Goal: Transaction & Acquisition: Purchase product/service

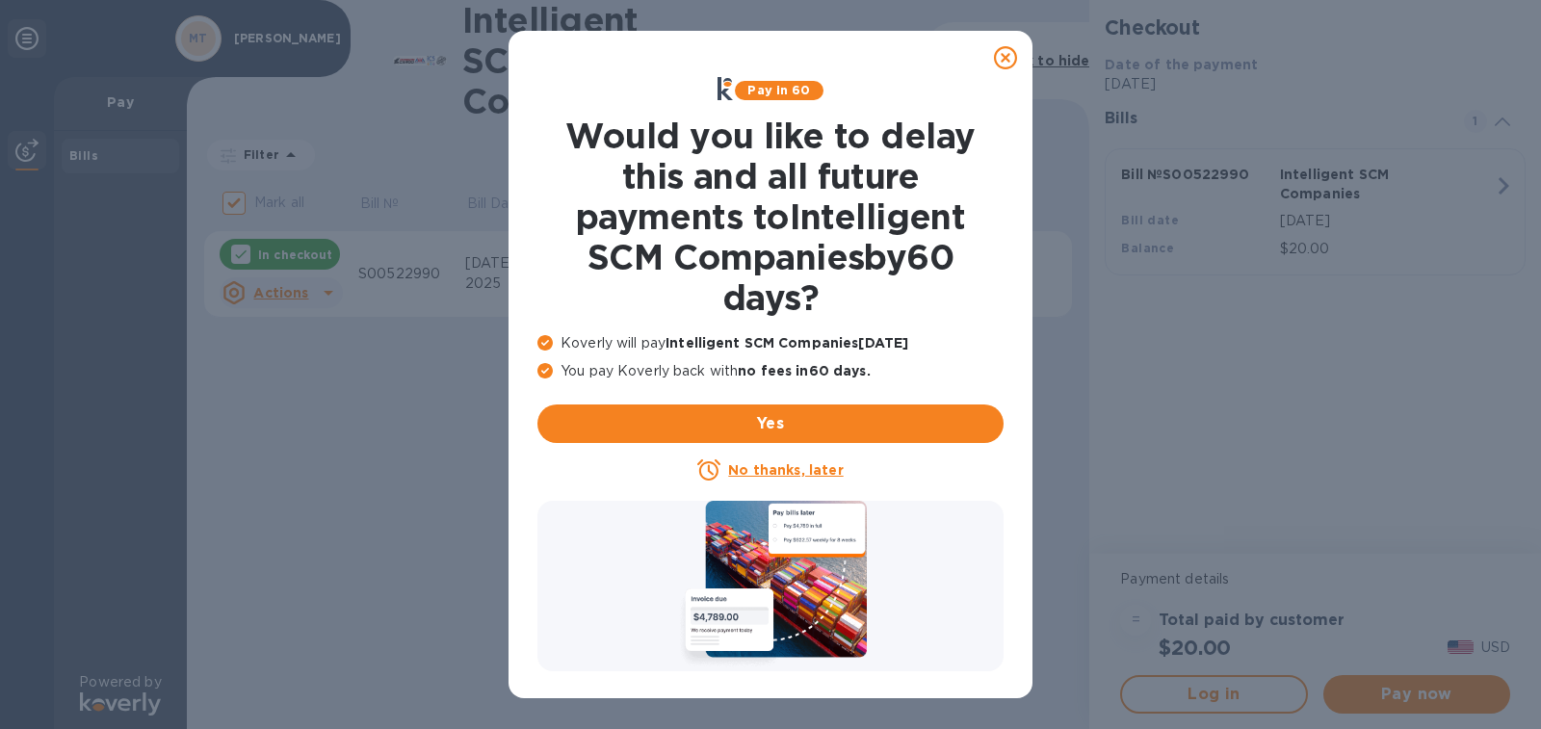
click at [793, 471] on u "No thanks, later" at bounding box center [785, 469] width 115 height 15
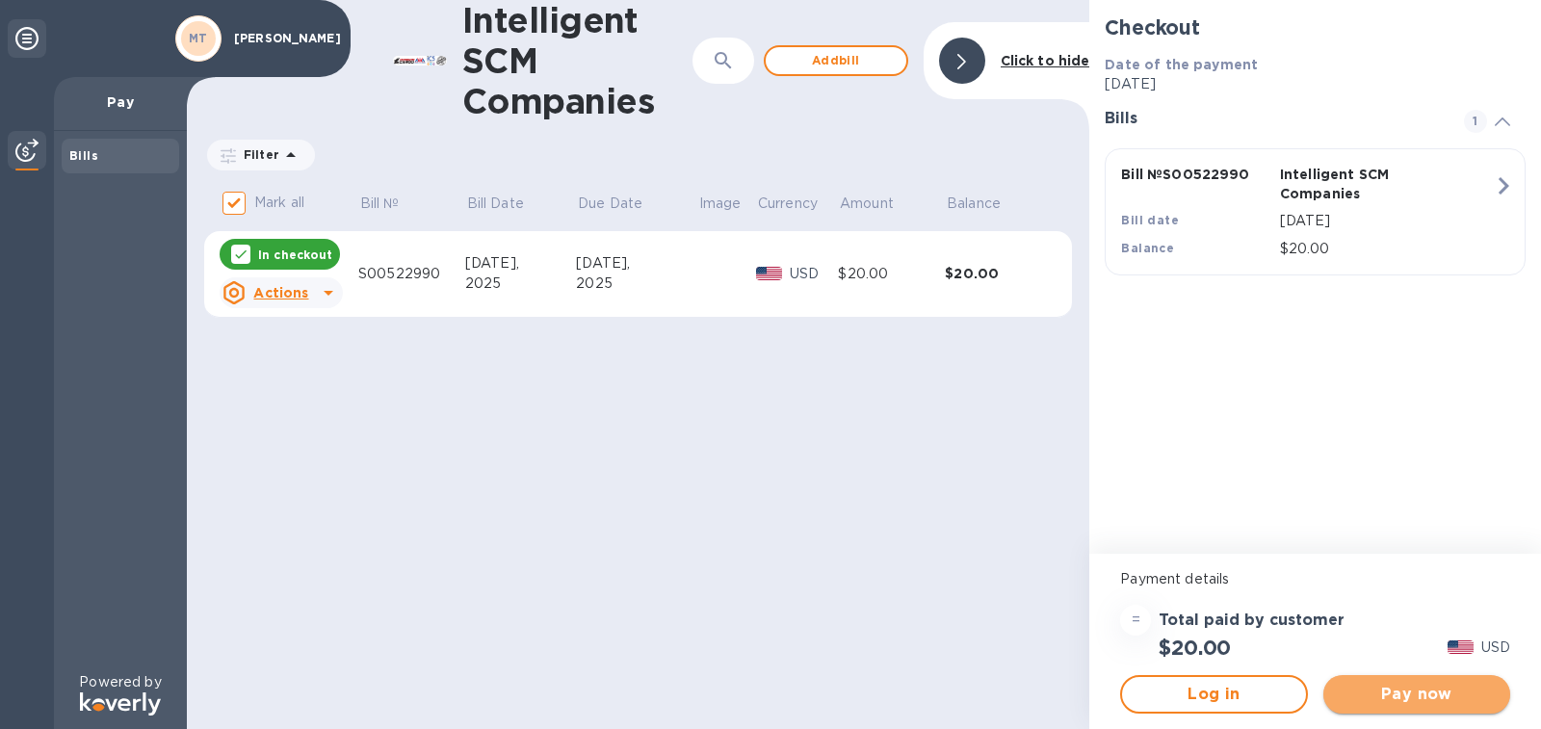
click at [1441, 696] on span "Pay now" at bounding box center [1416, 694] width 156 height 23
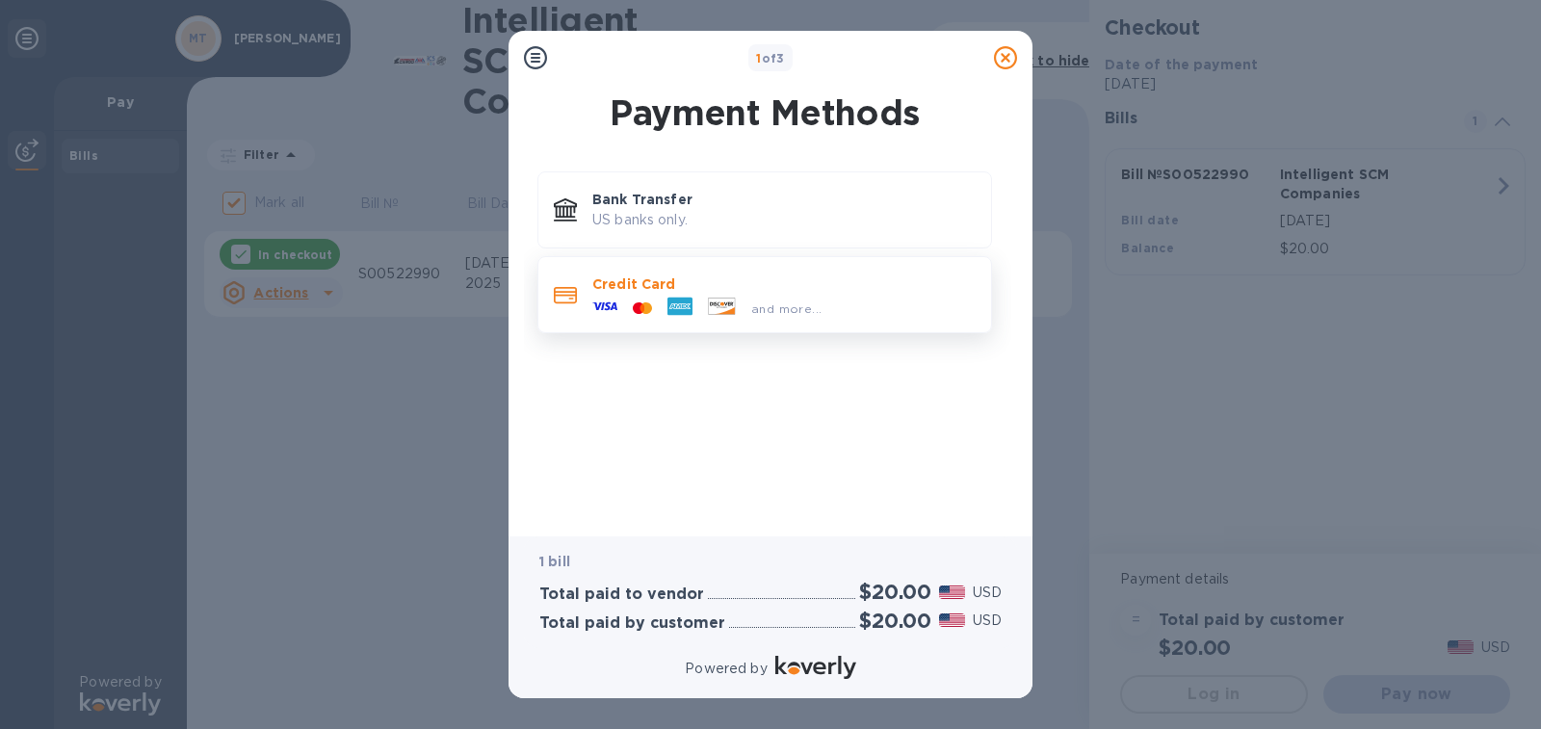
click at [649, 285] on p "Credit Card" at bounding box center [783, 283] width 383 height 19
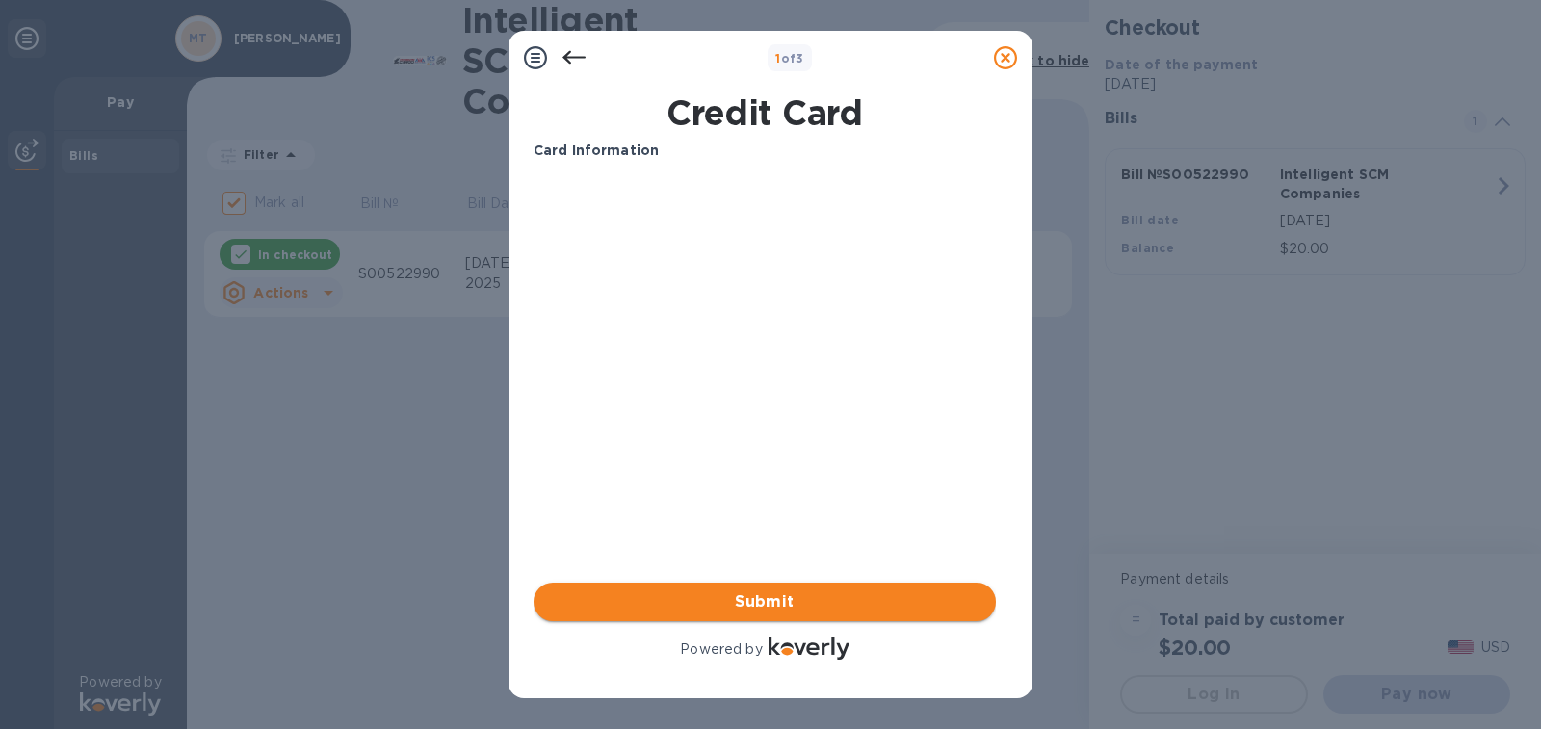
click at [798, 595] on span "Submit" at bounding box center [764, 601] width 431 height 23
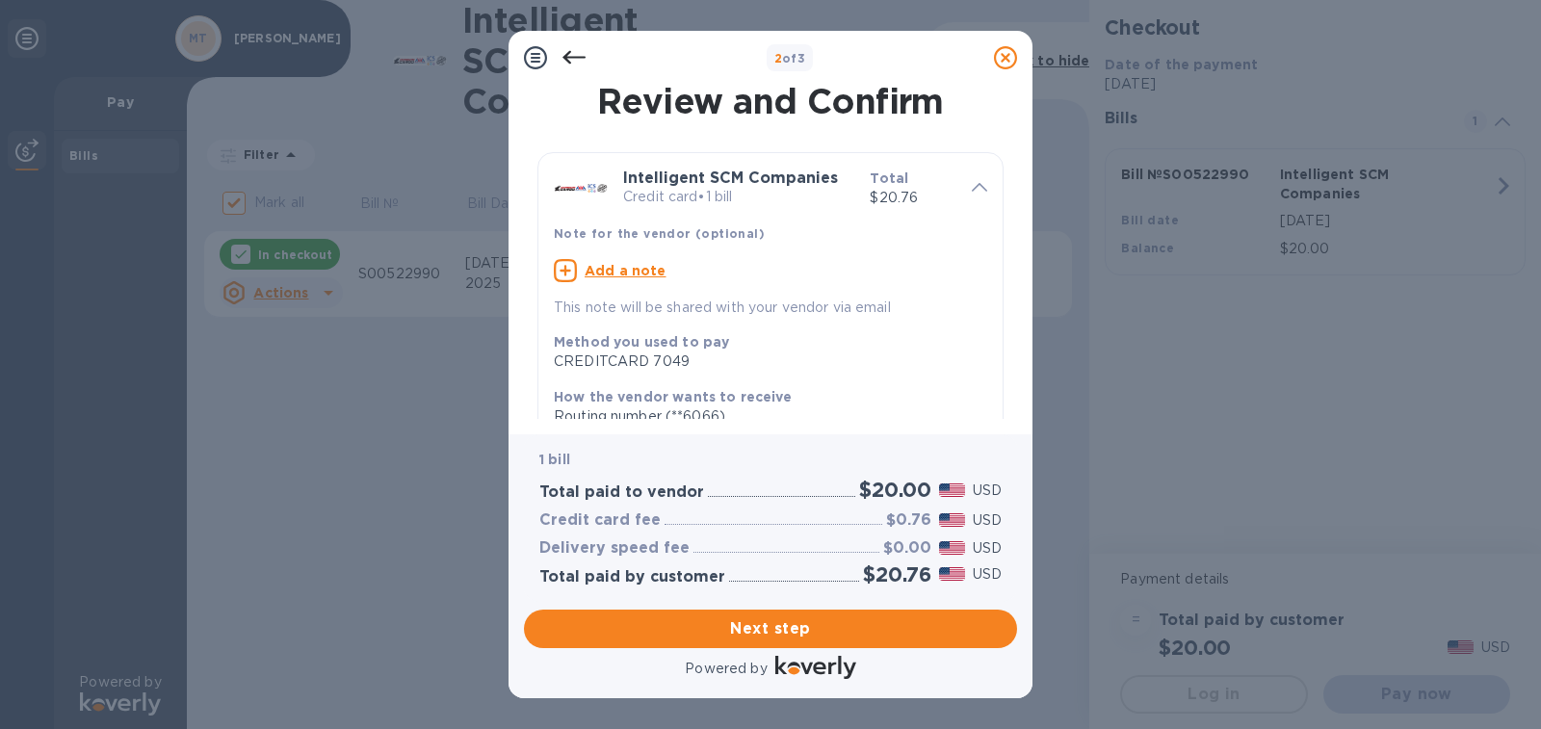
click at [632, 266] on u "Add a note" at bounding box center [625, 270] width 82 height 15
click at [731, 279] on textarea at bounding box center [755, 273] width 402 height 16
type textarea "p"
type textarea "Partial Payment-SS00522990"
click at [804, 622] on span "Next step" at bounding box center [770, 628] width 462 height 23
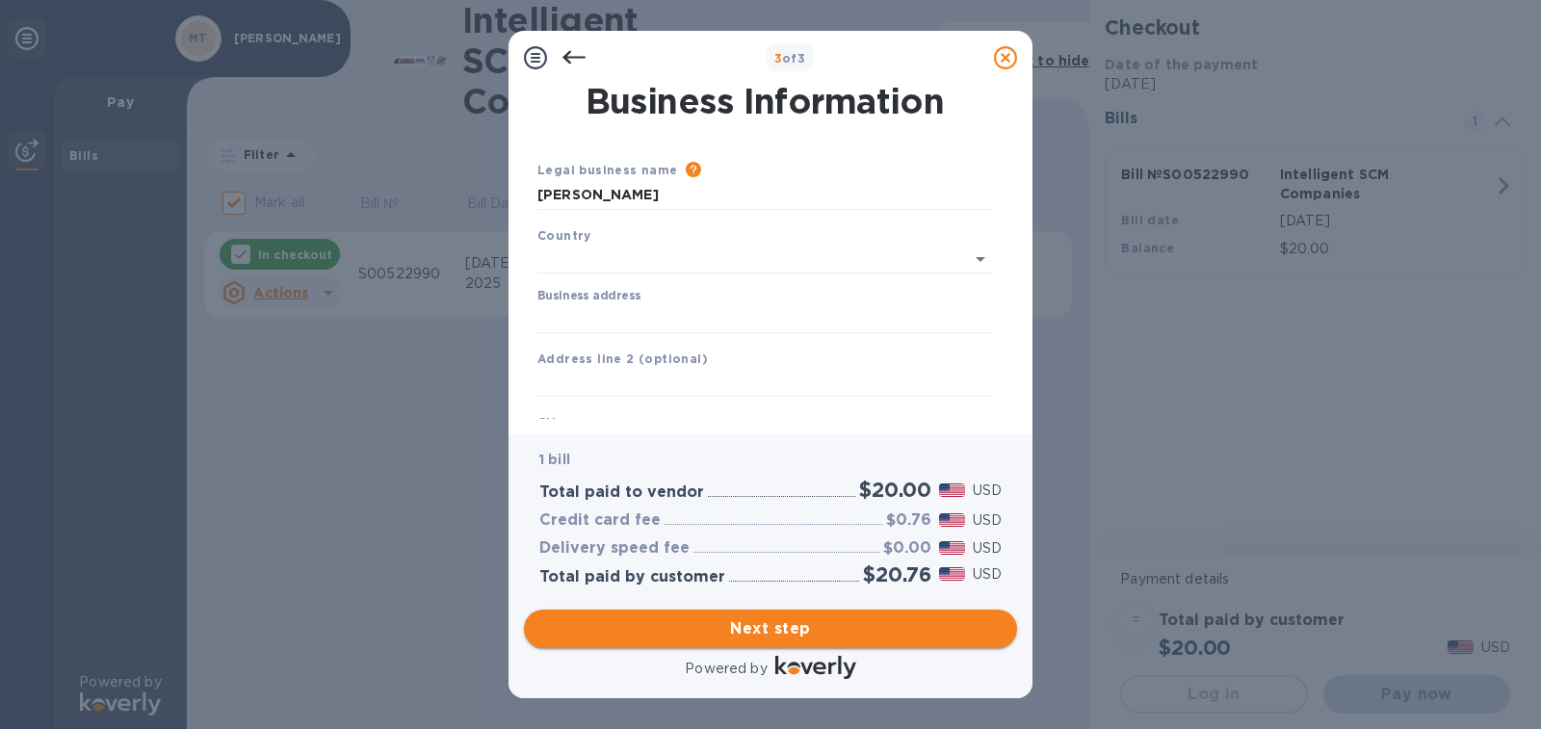
type input "[GEOGRAPHIC_DATA]"
click at [607, 305] on input "Business address" at bounding box center [764, 314] width 454 height 29
type input "[PERSON_NAME][GEOGRAPHIC_DATA]"
type input "LA"
type input "71449"
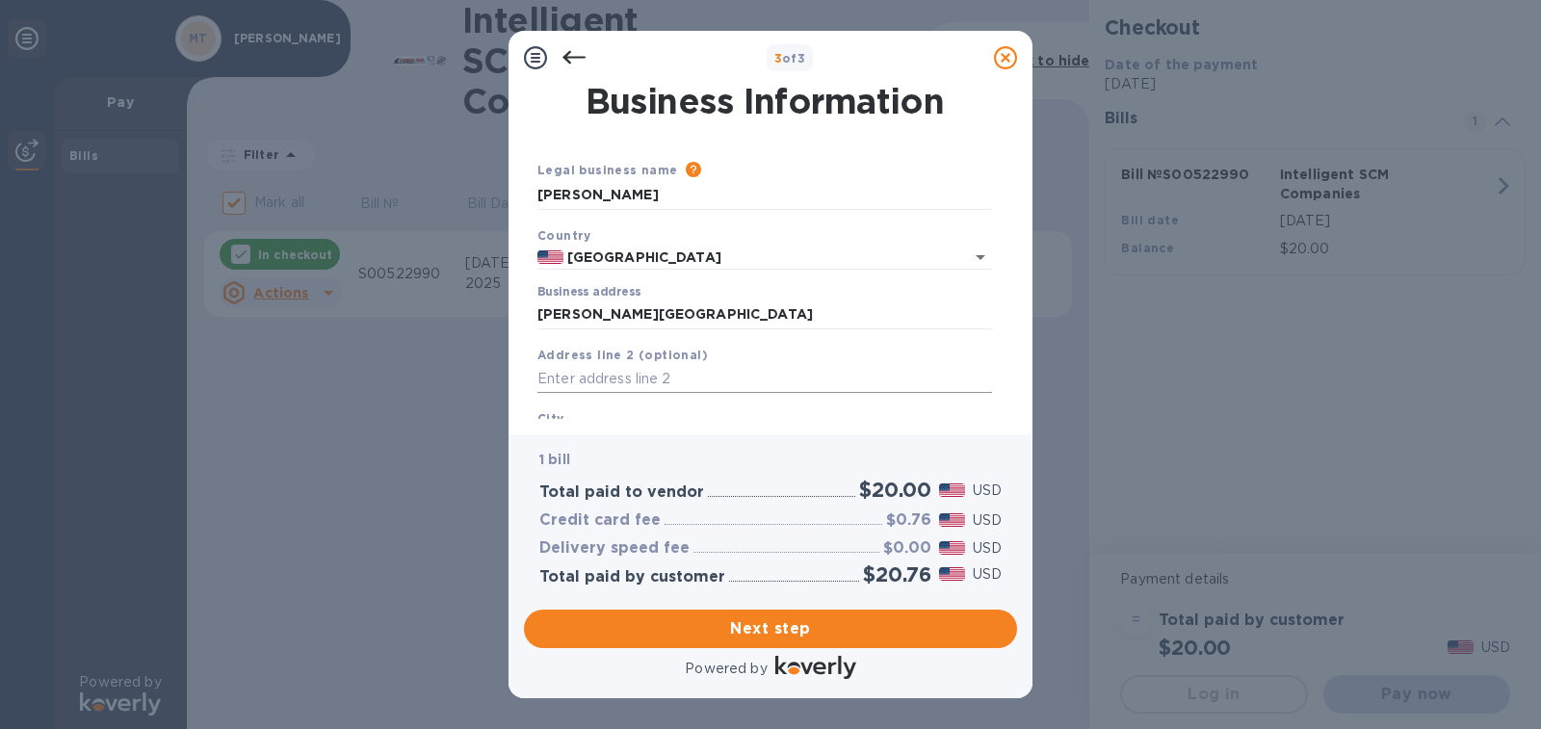
click at [635, 379] on input "text" at bounding box center [764, 379] width 454 height 29
click at [677, 309] on input "[PERSON_NAME][GEOGRAPHIC_DATA]" at bounding box center [764, 314] width 454 height 29
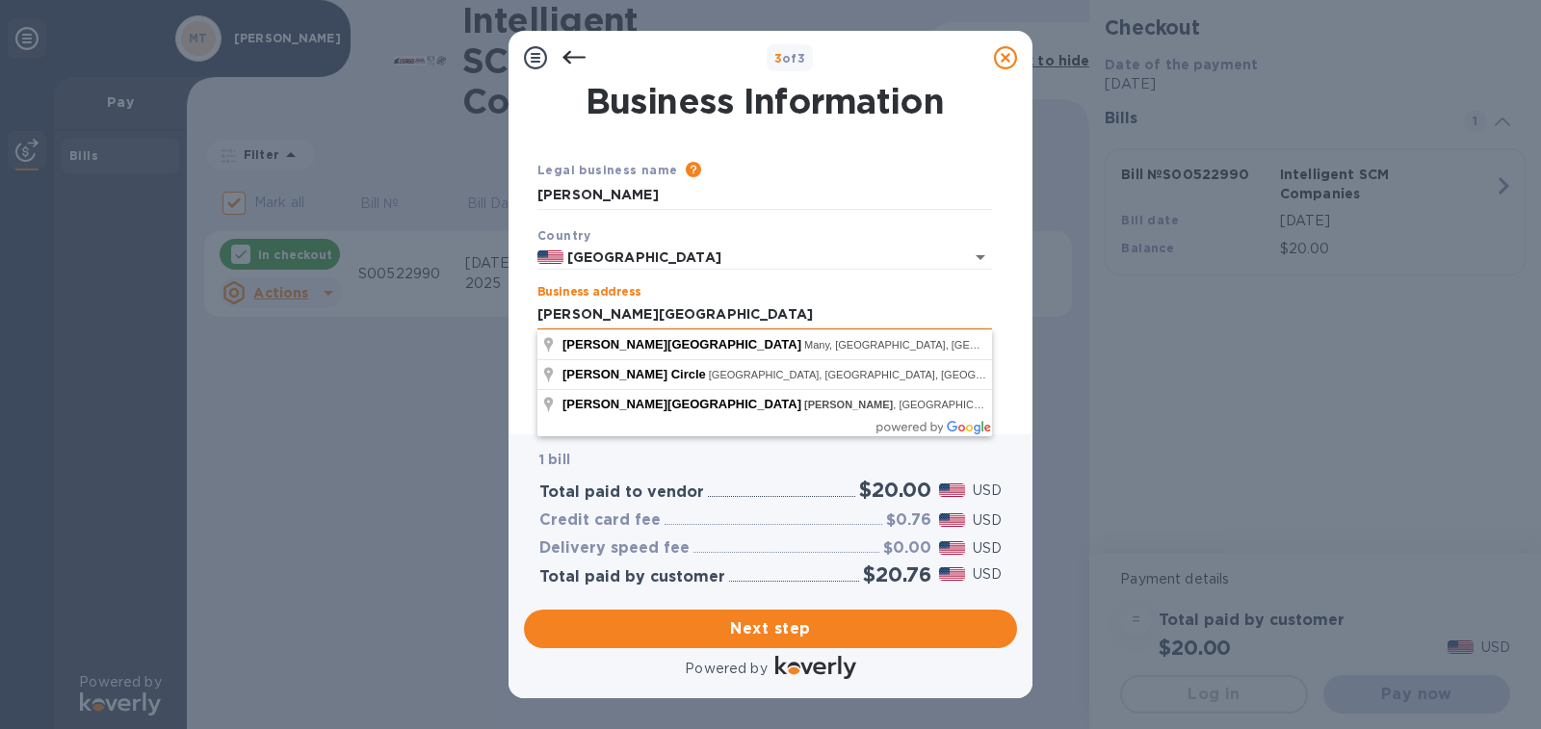
click at [584, 316] on input "[PERSON_NAME][GEOGRAPHIC_DATA]" at bounding box center [764, 314] width 454 height 29
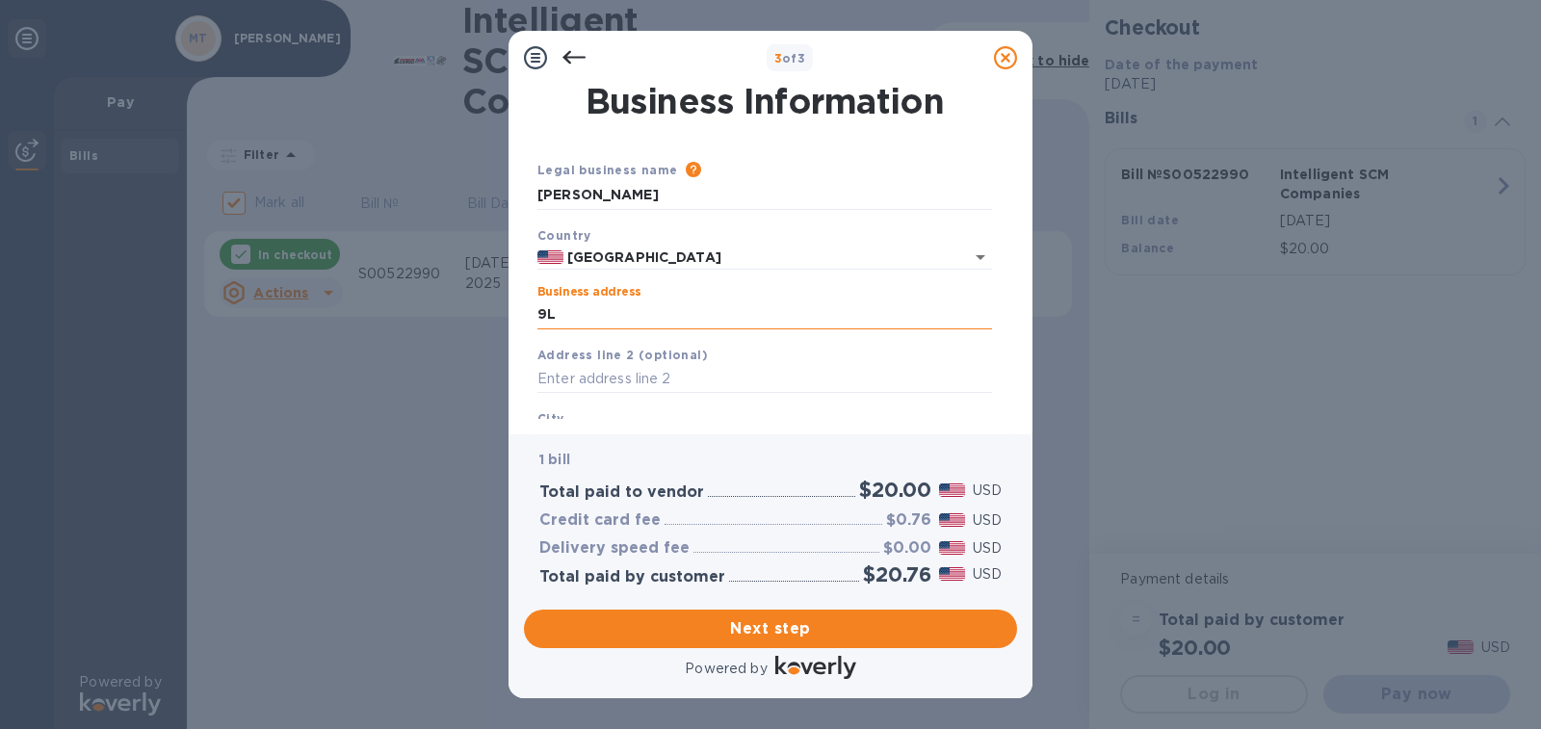
type input "9"
type input "[STREET_ADDRESS]"
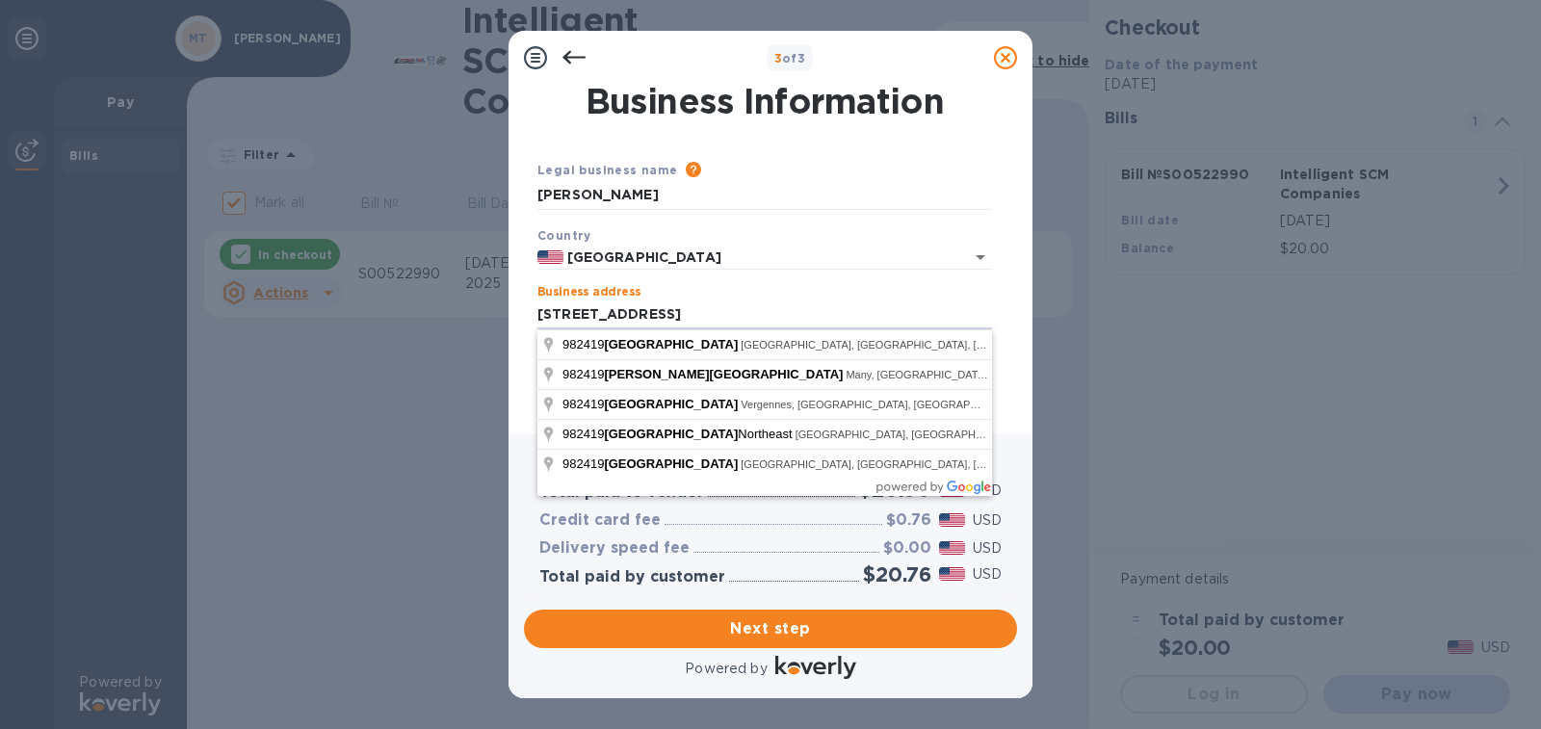
click at [514, 464] on div "1 bill Total paid to vendor $20.00 USD Credit card fee $0.76 USD Delivery speed…" at bounding box center [770, 566] width 524 height 264
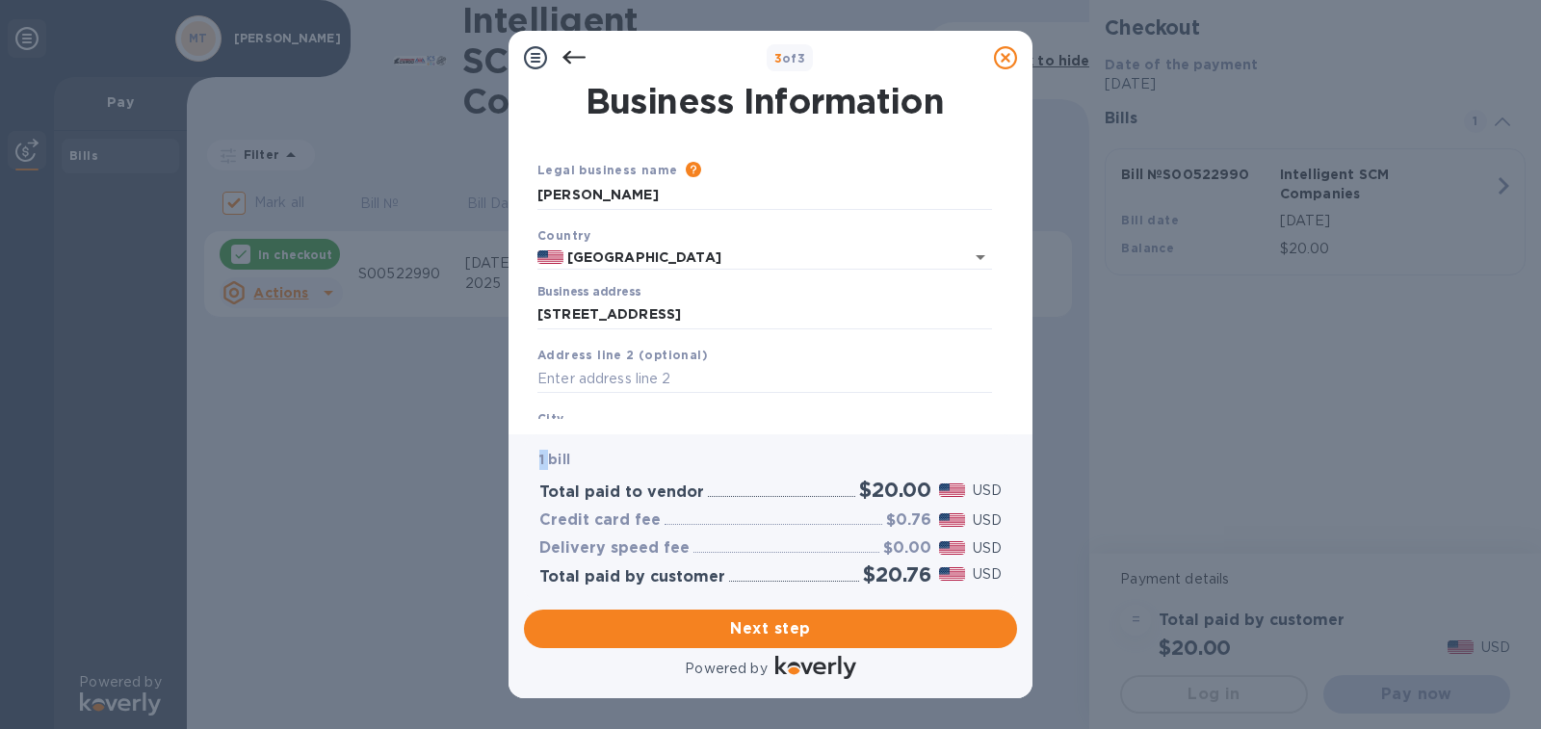
click at [568, 419] on div "City" at bounding box center [765, 433] width 470 height 65
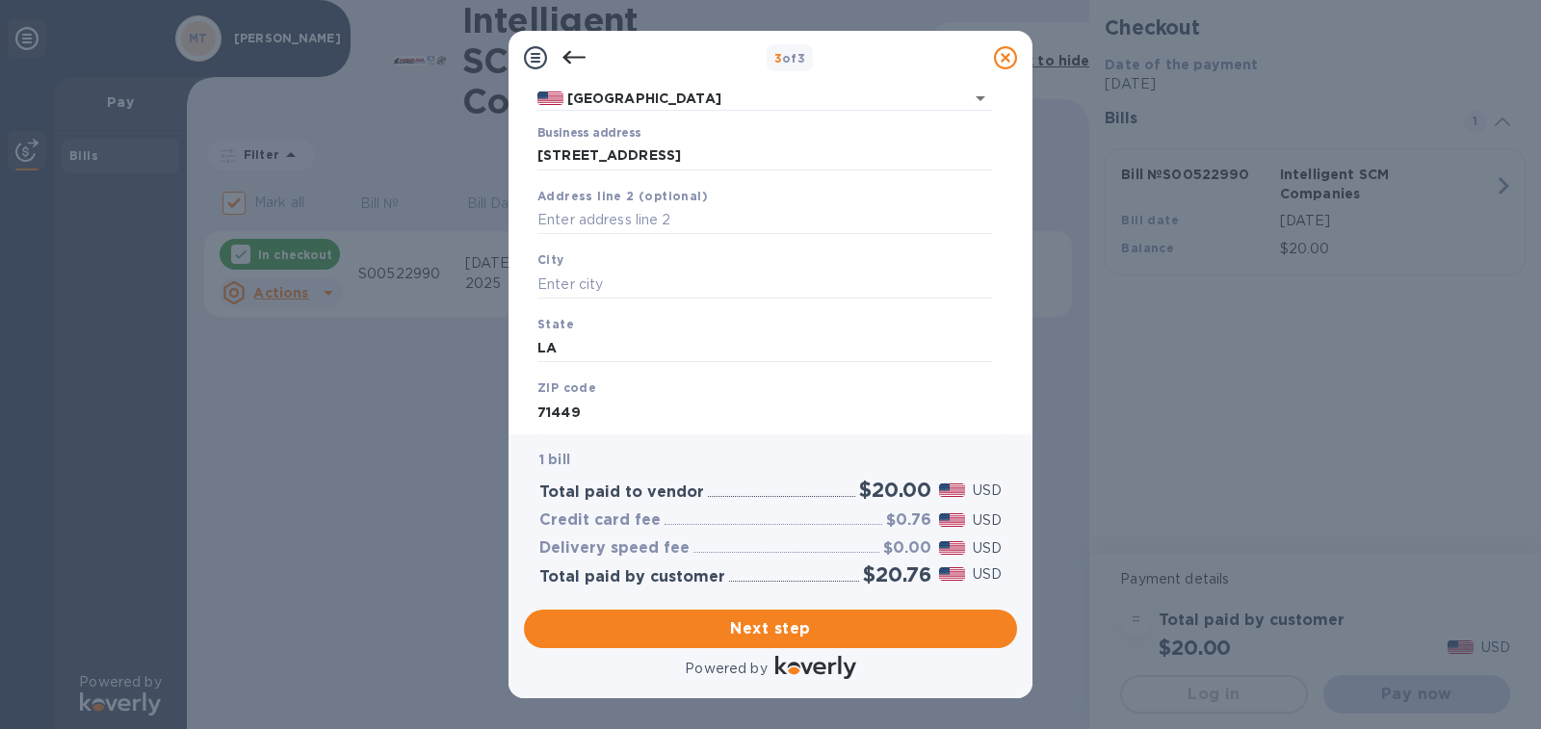
scroll to position [193, 0]
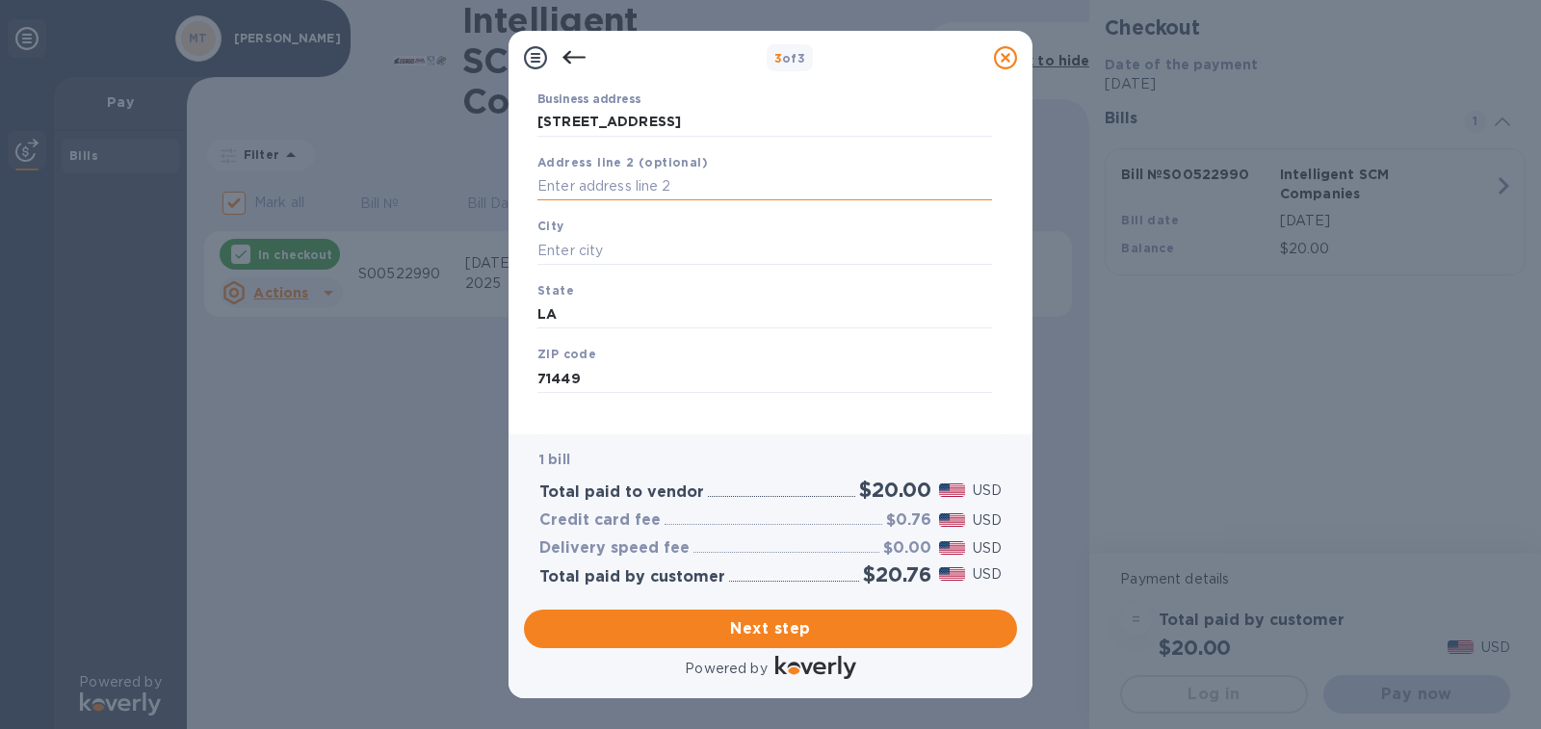
click at [595, 180] on input "text" at bounding box center [764, 186] width 454 height 29
click at [568, 244] on input "text" at bounding box center [764, 250] width 454 height 29
type input "Pago Pago"
type input "a"
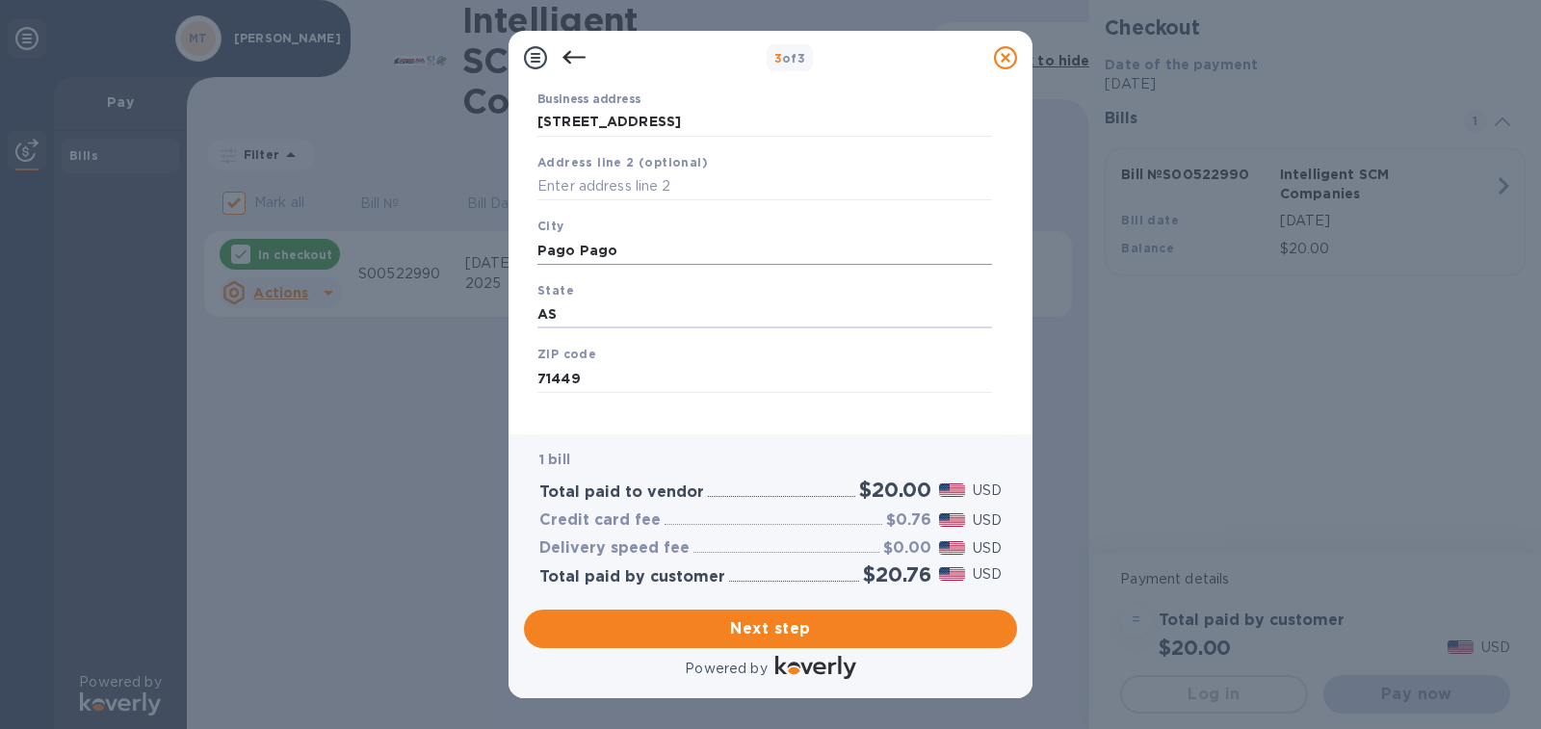
type input "AS"
type input "96799"
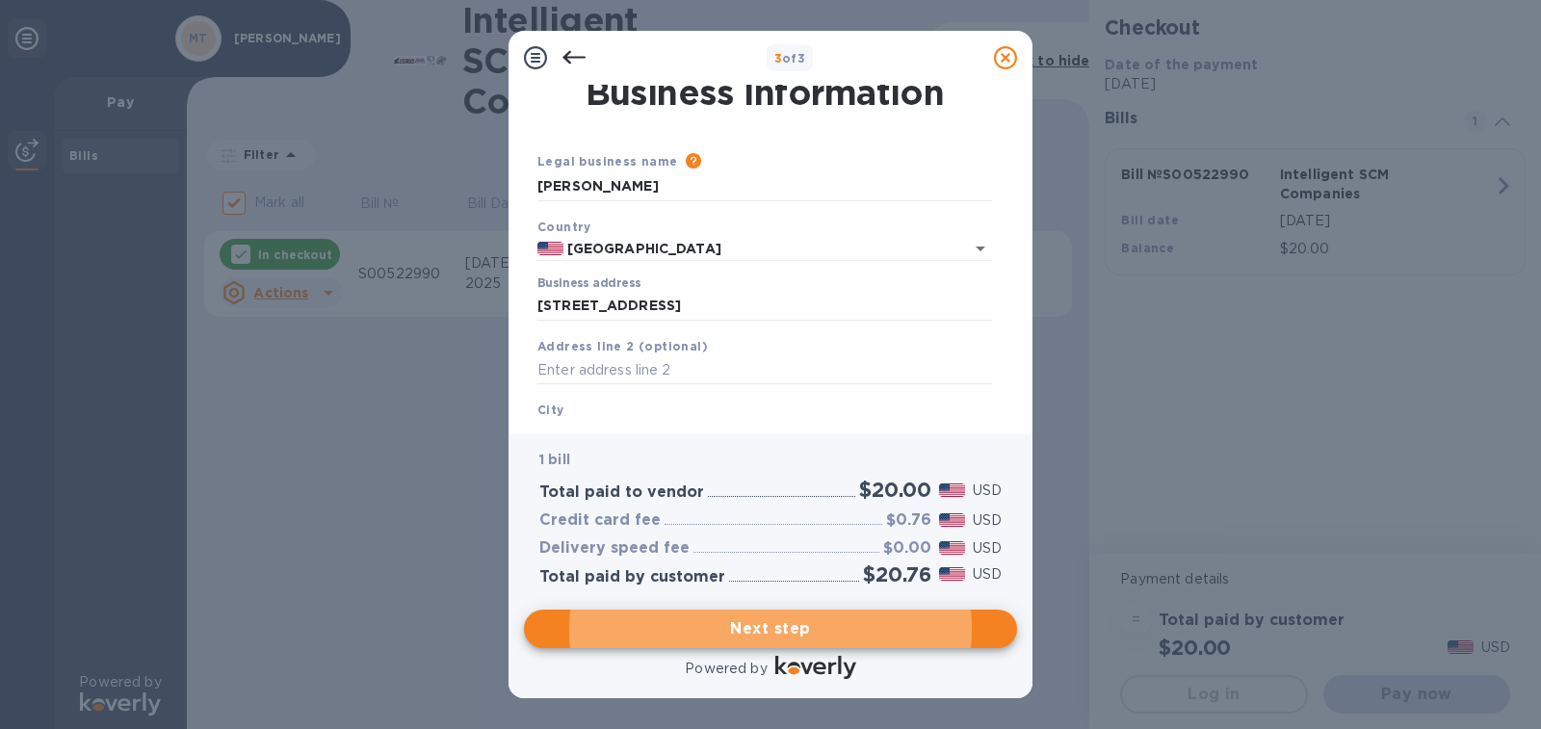
scroll to position [0, 0]
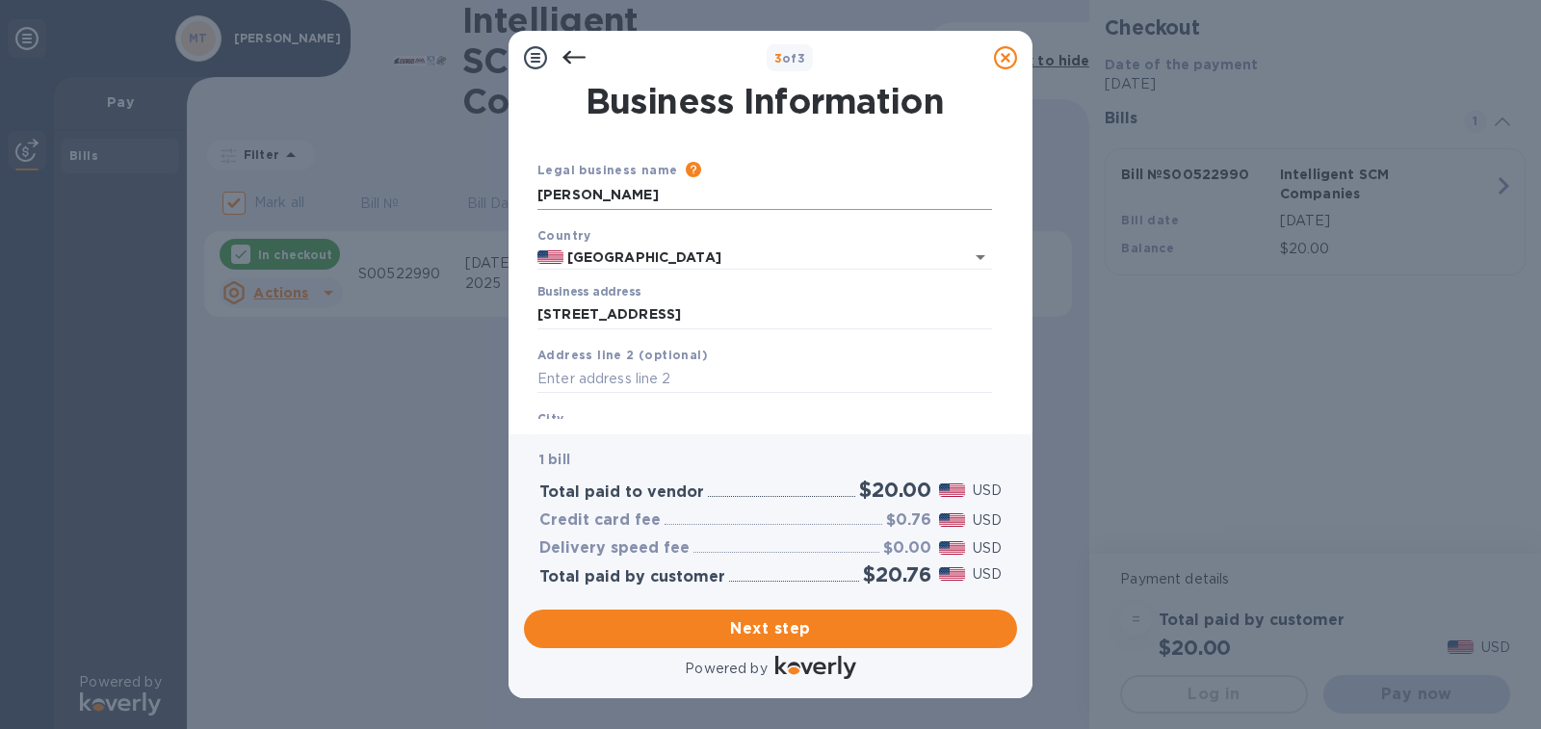
click at [687, 189] on input "[PERSON_NAME]" at bounding box center [764, 195] width 454 height 29
drag, startPoint x: 1017, startPoint y: 276, endPoint x: 1020, endPoint y: 290, distance: 13.8
click at [1019, 283] on div "Business Information Legal business name Please provide the legal name that app…" at bounding box center [770, 260] width 524 height 350
click at [1022, 299] on div "Business Information Legal business name Please provide the legal name that app…" at bounding box center [770, 260] width 524 height 350
drag, startPoint x: 1026, startPoint y: 329, endPoint x: 1033, endPoint y: 385, distance: 56.3
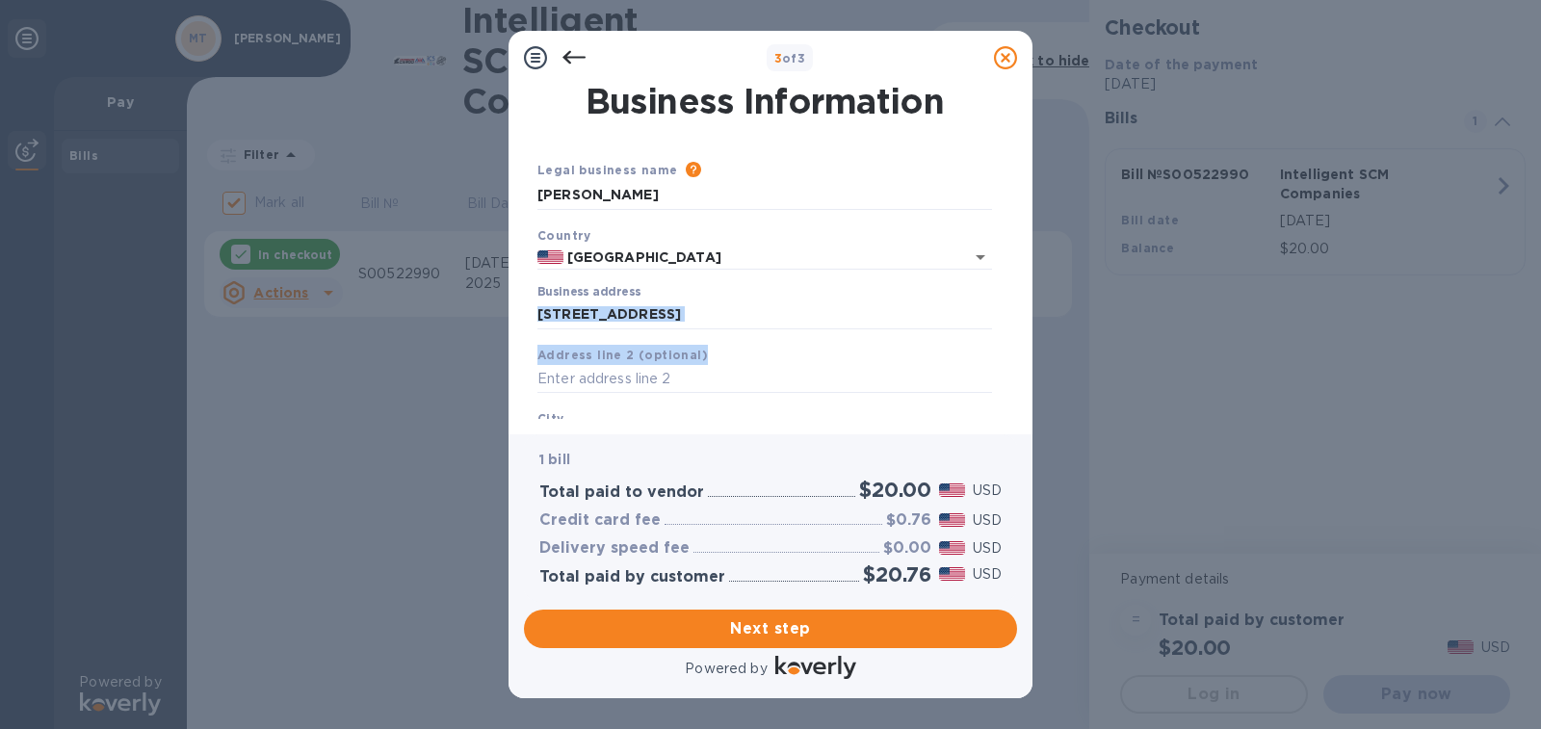
click at [1033, 382] on div "3 of 3 Business Information Legal business name Please provide the legal name t…" at bounding box center [770, 364] width 1541 height 729
click at [1033, 385] on div "3 of 3 Business Information Legal business name Please provide the legal name t…" at bounding box center [770, 364] width 1541 height 729
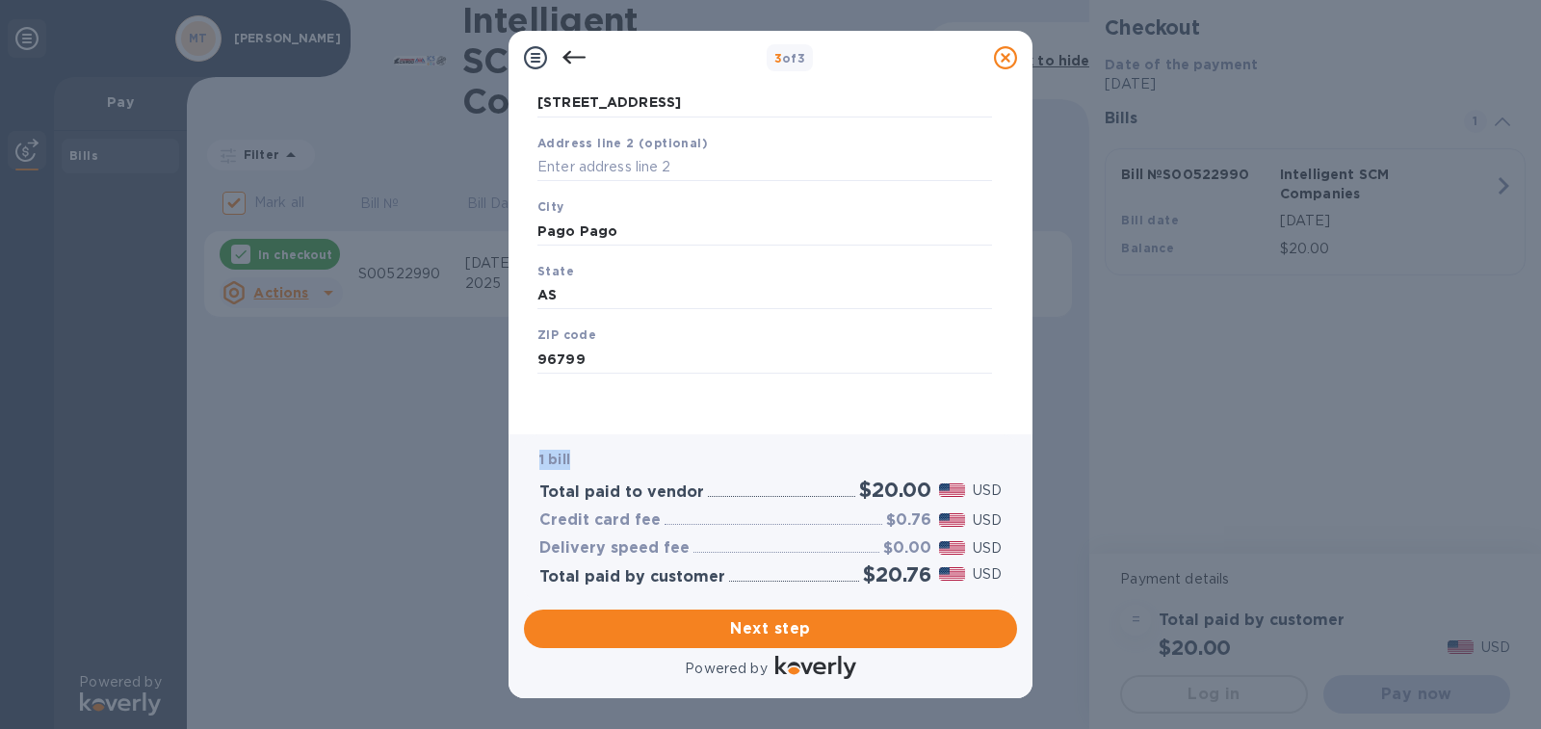
scroll to position [213, 0]
drag, startPoint x: 1012, startPoint y: 435, endPoint x: 982, endPoint y: 487, distance: 60.0
click at [999, 479] on div "3 of 3 Business Information Legal business name Please provide the legal name t…" at bounding box center [770, 364] width 524 height 667
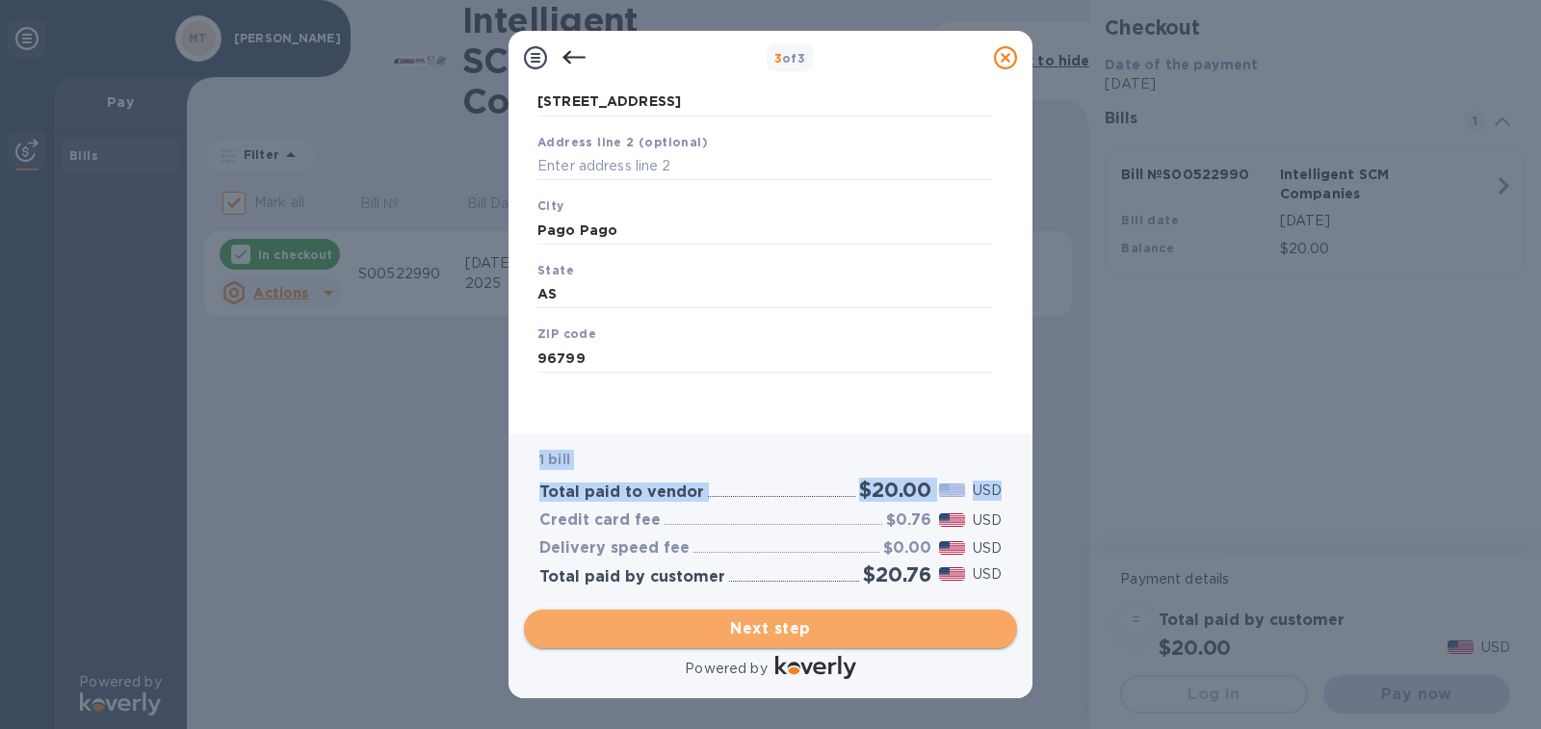
click at [869, 633] on span "Next step" at bounding box center [770, 628] width 462 height 23
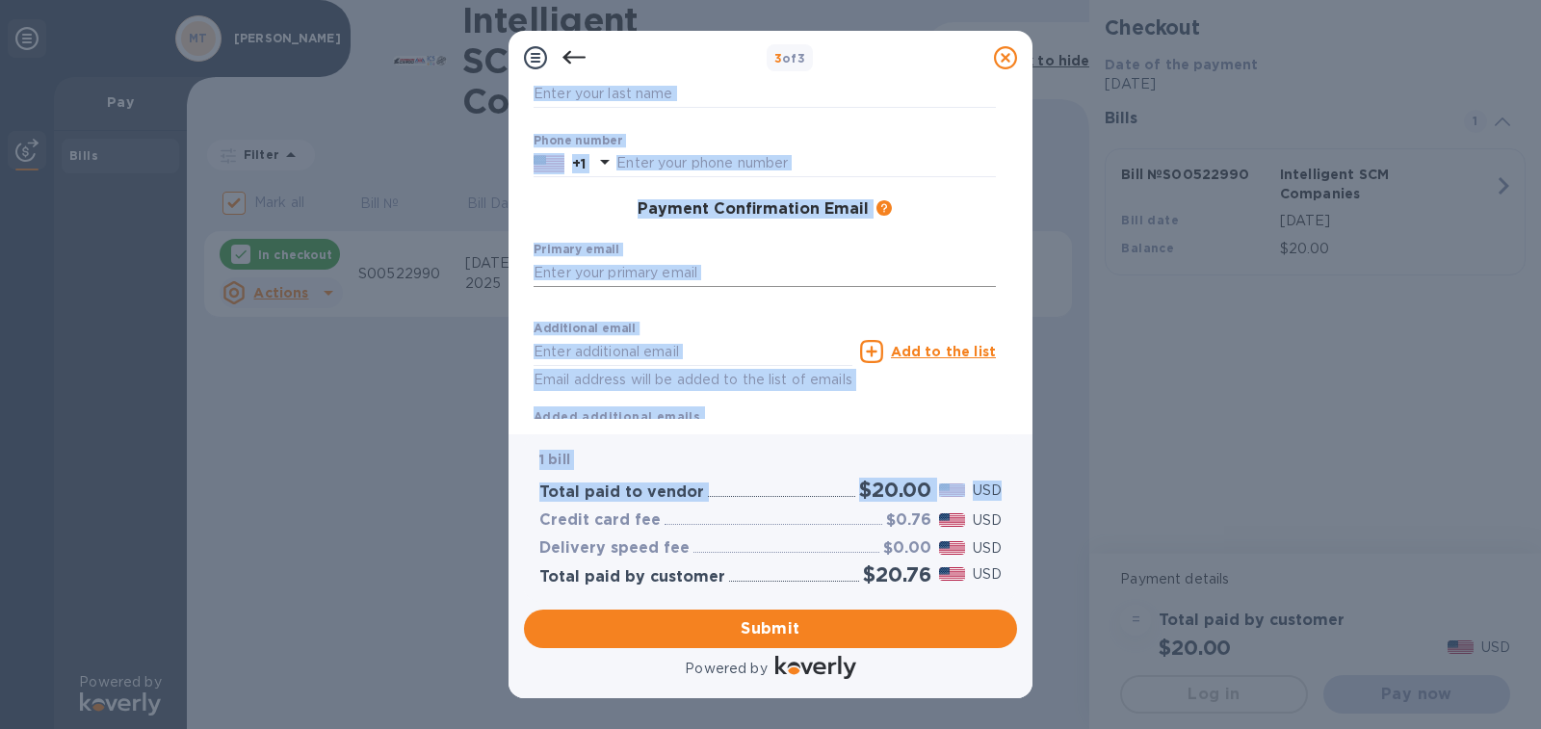
click at [857, 286] on input "text" at bounding box center [764, 272] width 462 height 29
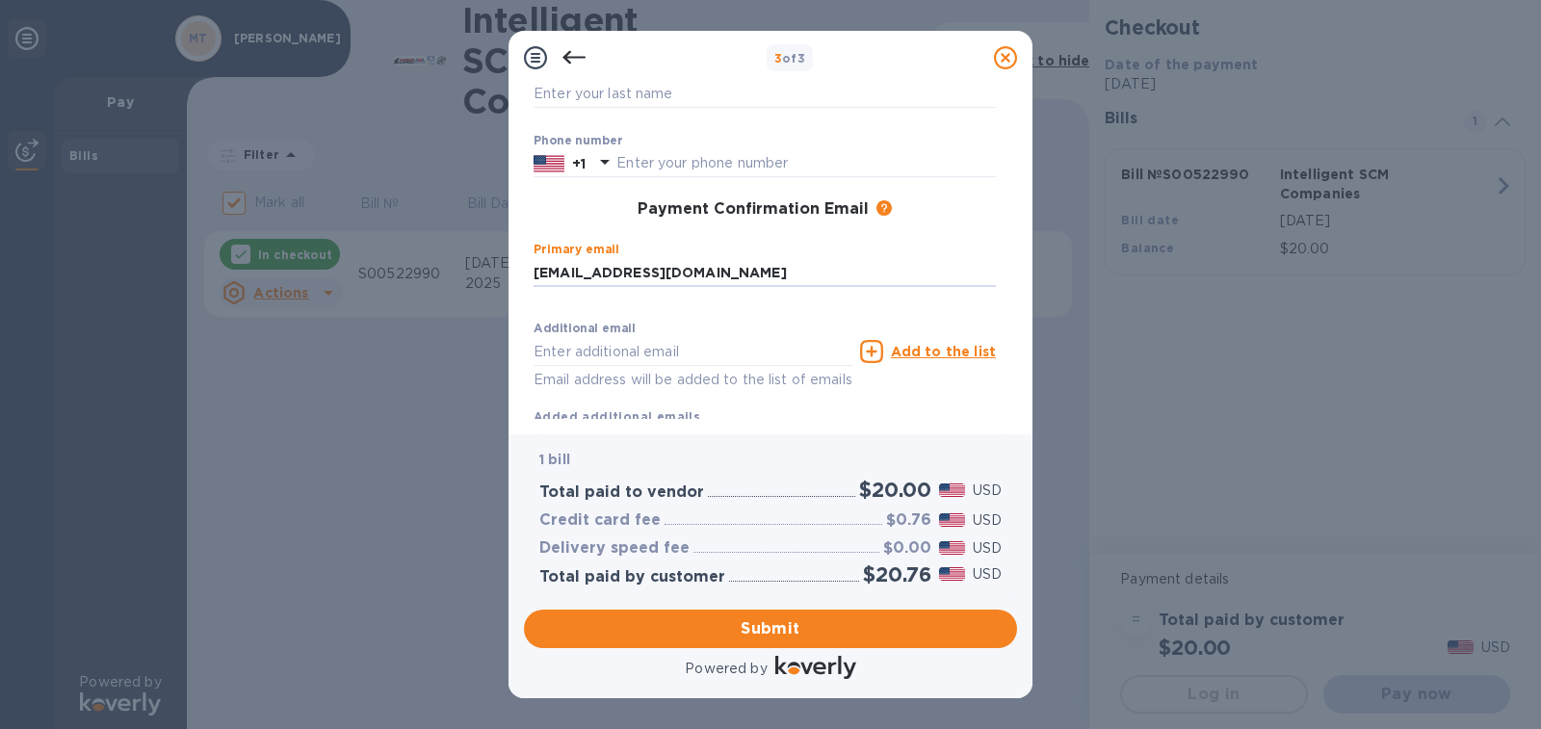
type input "[EMAIL_ADDRESS][DOMAIN_NAME]"
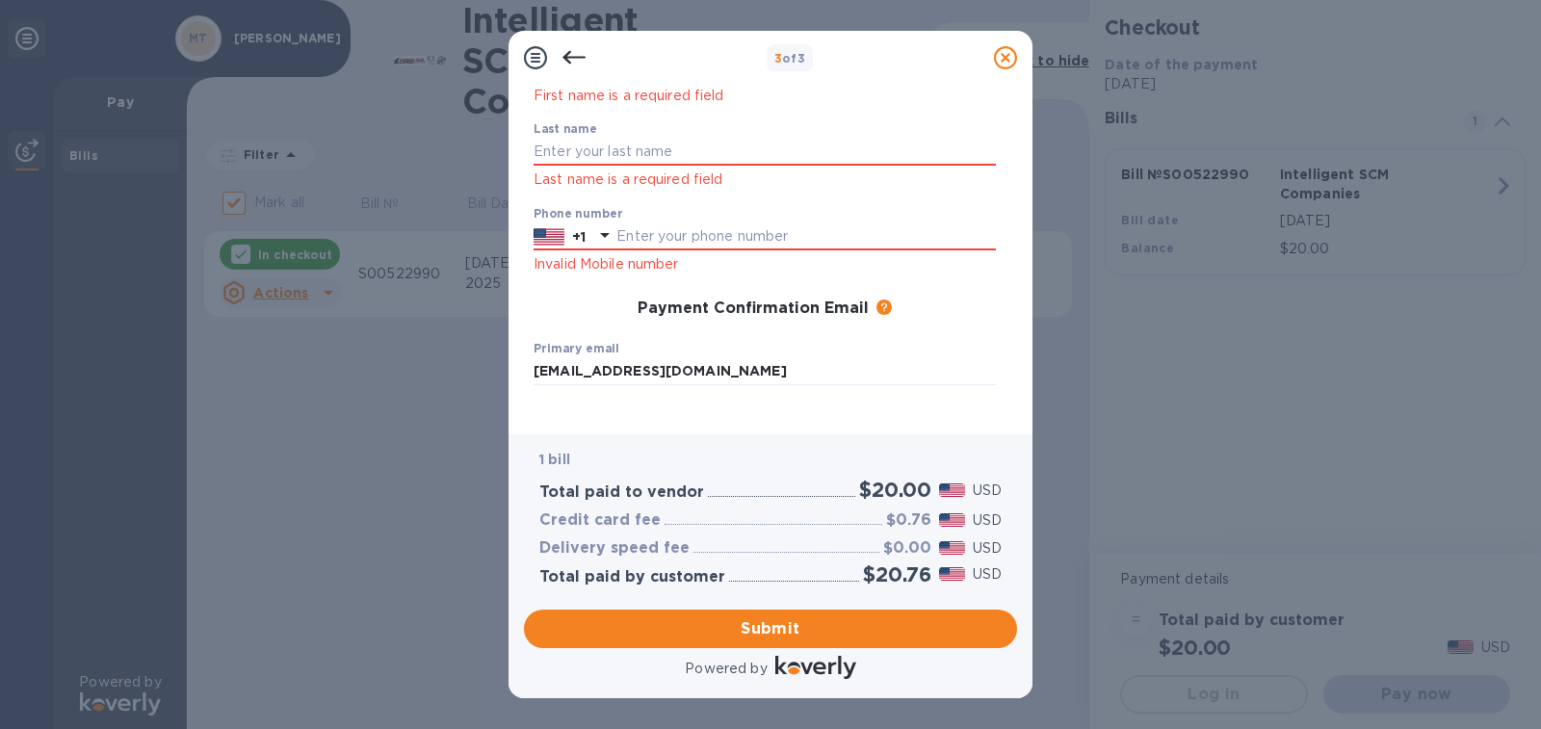
scroll to position [163, 0]
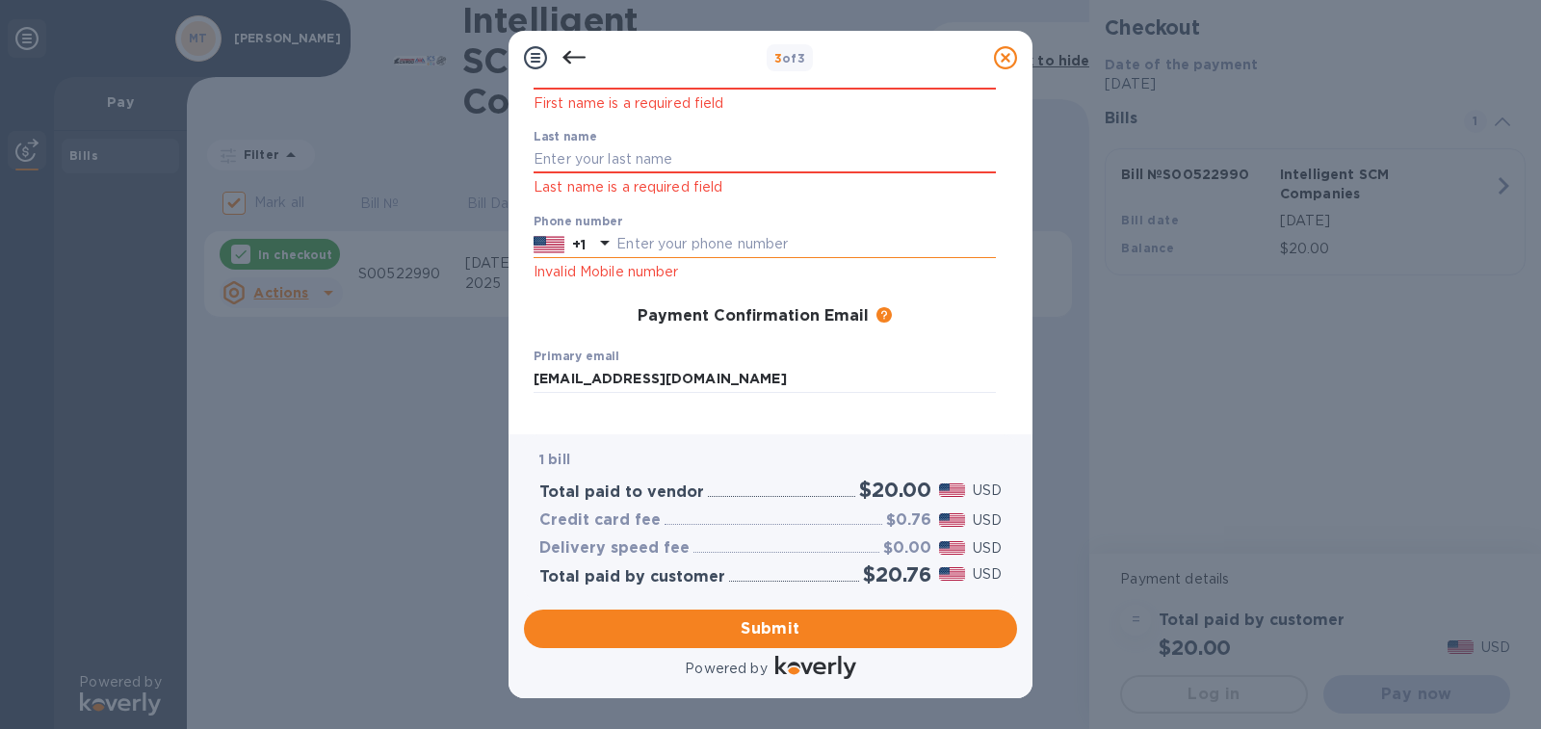
click at [720, 244] on input "text" at bounding box center [805, 244] width 379 height 29
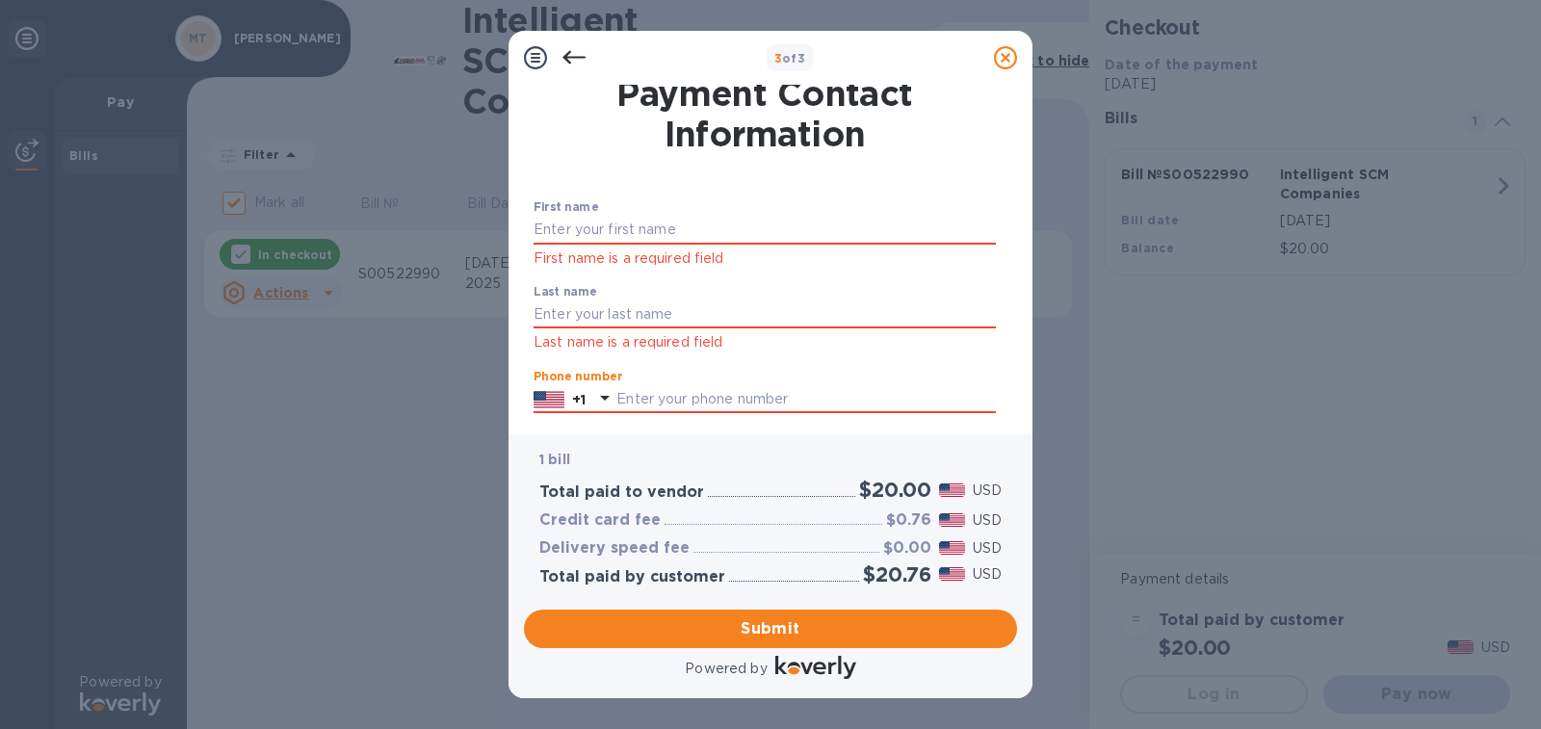
scroll to position [0, 0]
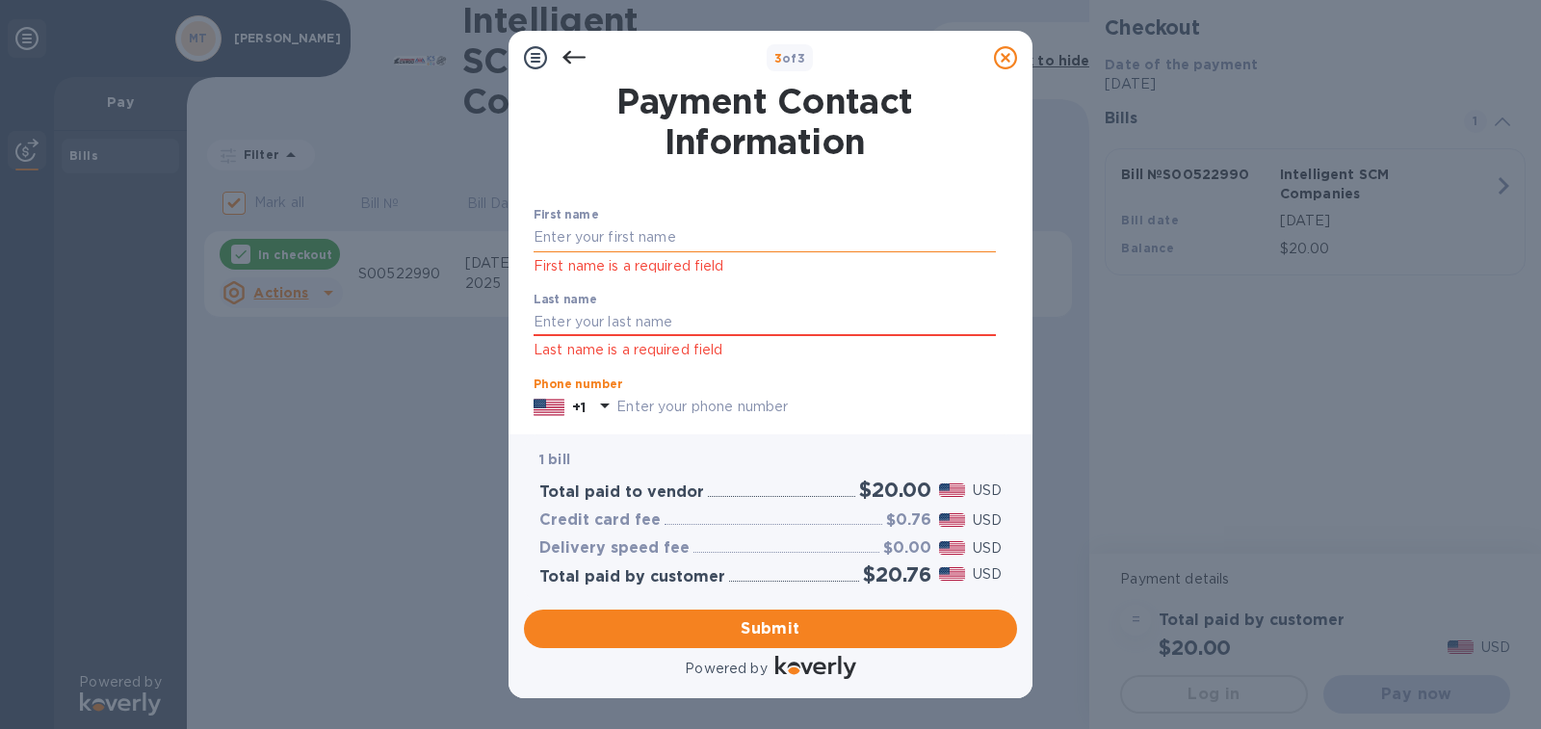
click at [614, 239] on input "text" at bounding box center [764, 237] width 462 height 29
type input "Ruta J"
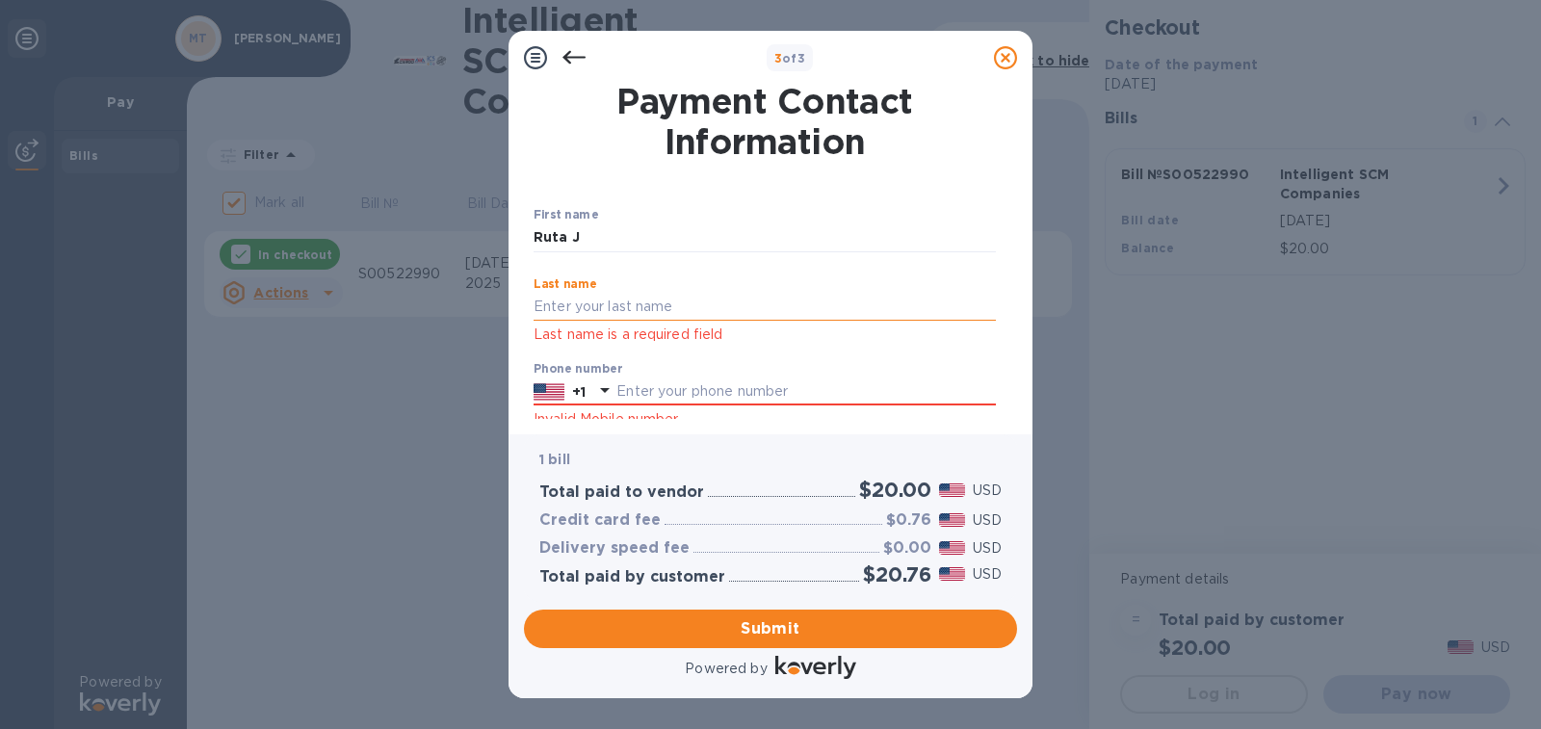
click at [573, 319] on input "text" at bounding box center [764, 307] width 462 height 29
type input "Tuifatu"
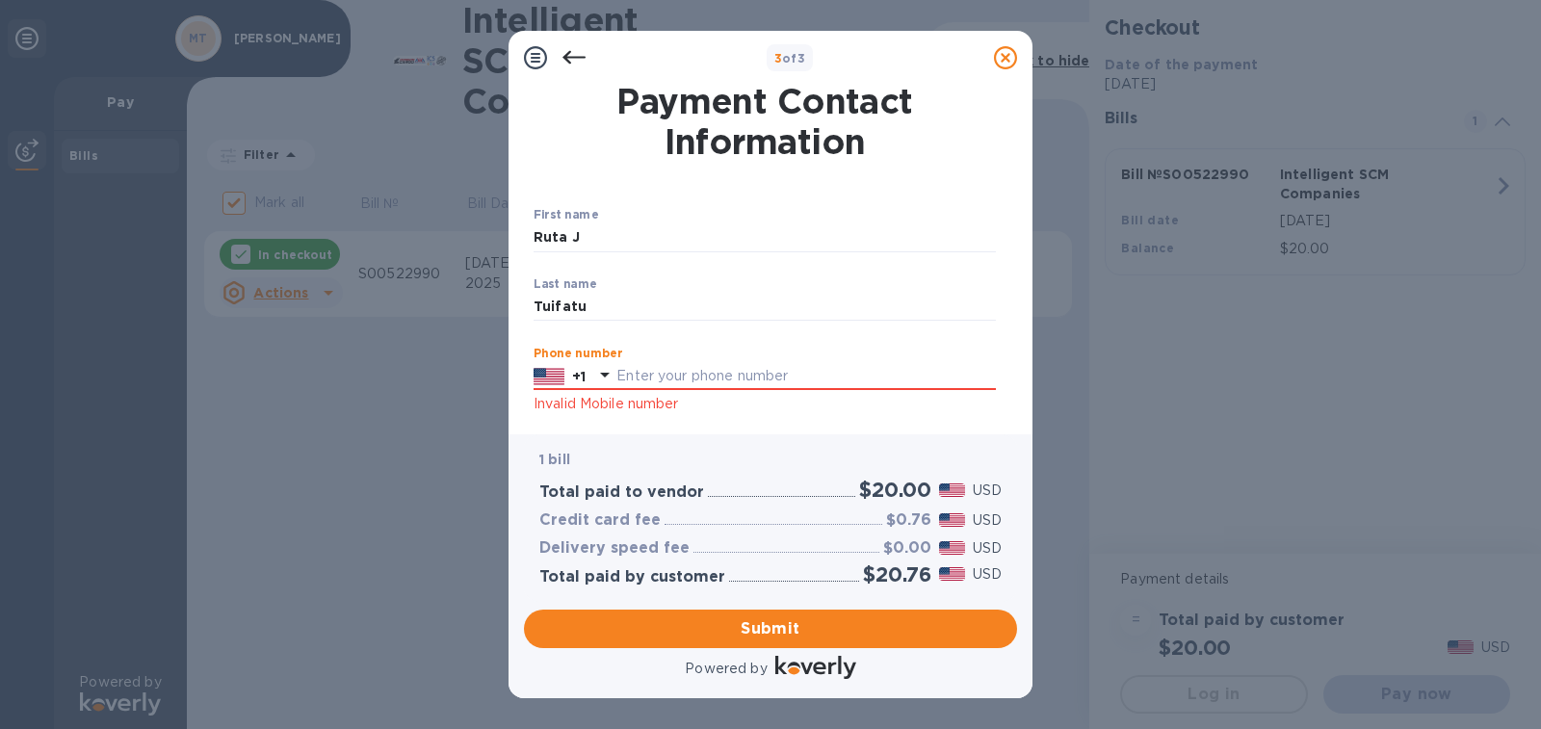
click at [630, 391] on div "Phone number +1 Invalid Mobile number" at bounding box center [764, 381] width 462 height 69
click at [661, 388] on input "text" at bounding box center [805, 376] width 379 height 29
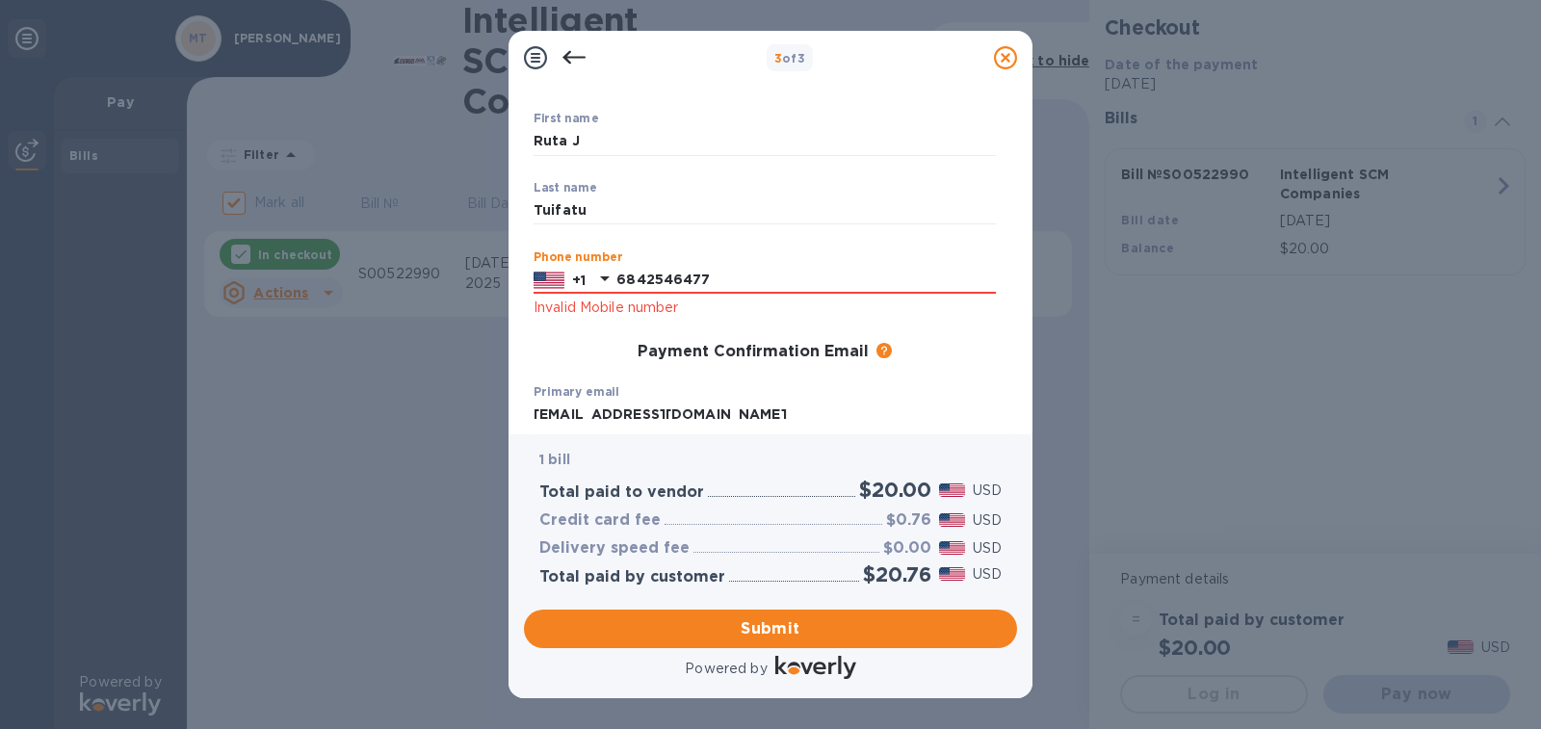
scroll to position [193, 0]
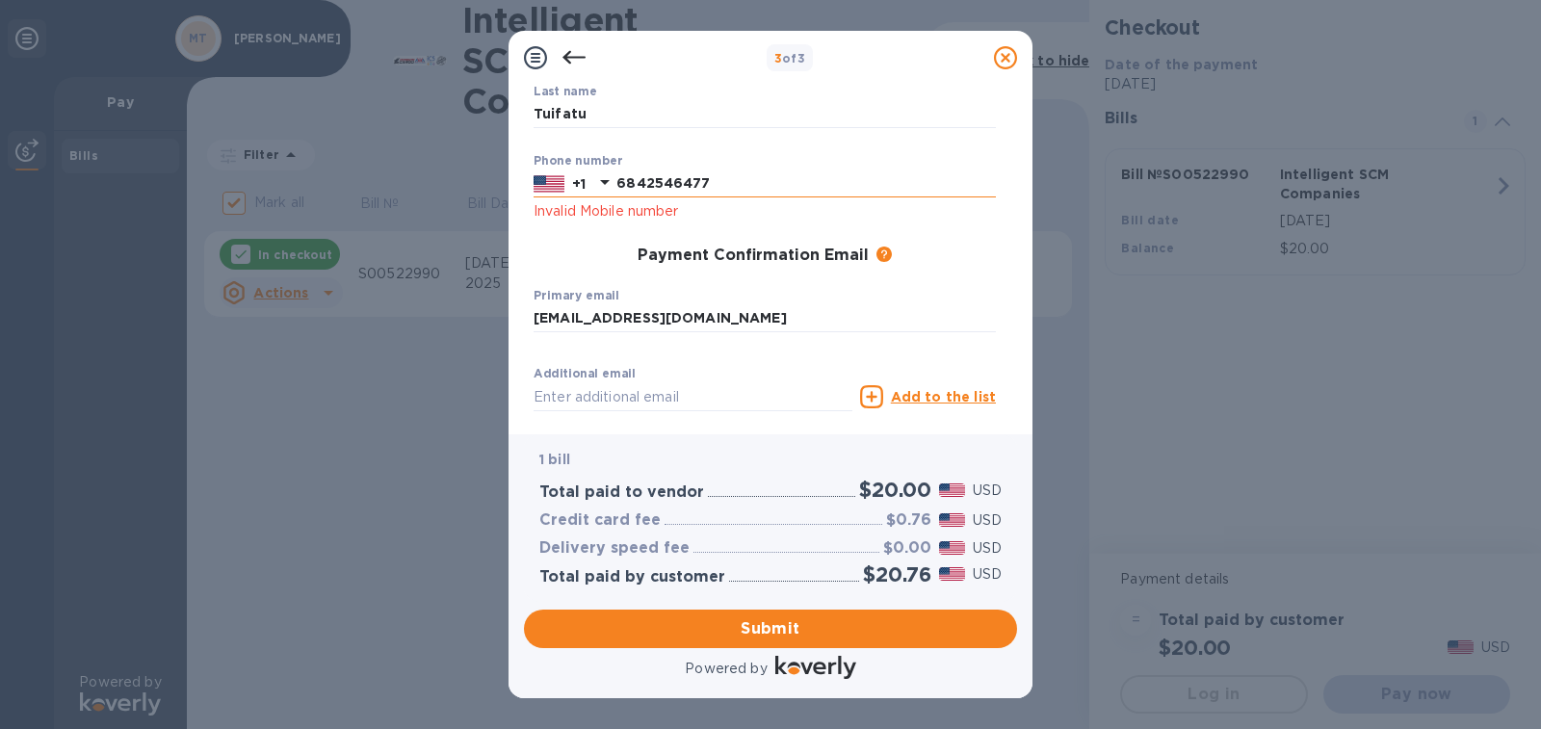
click at [578, 184] on p "+1" at bounding box center [578, 183] width 13 height 19
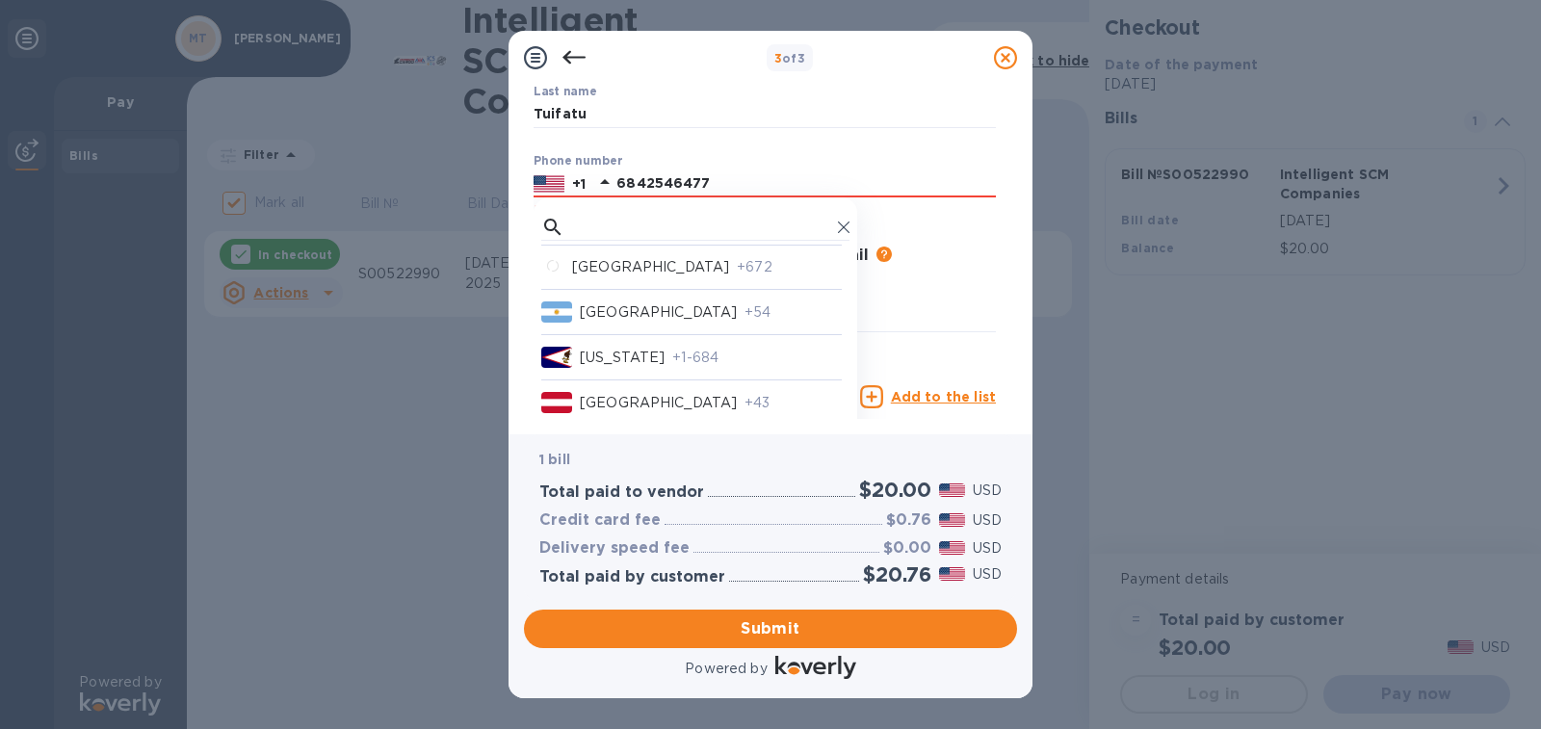
scroll to position [481, 0]
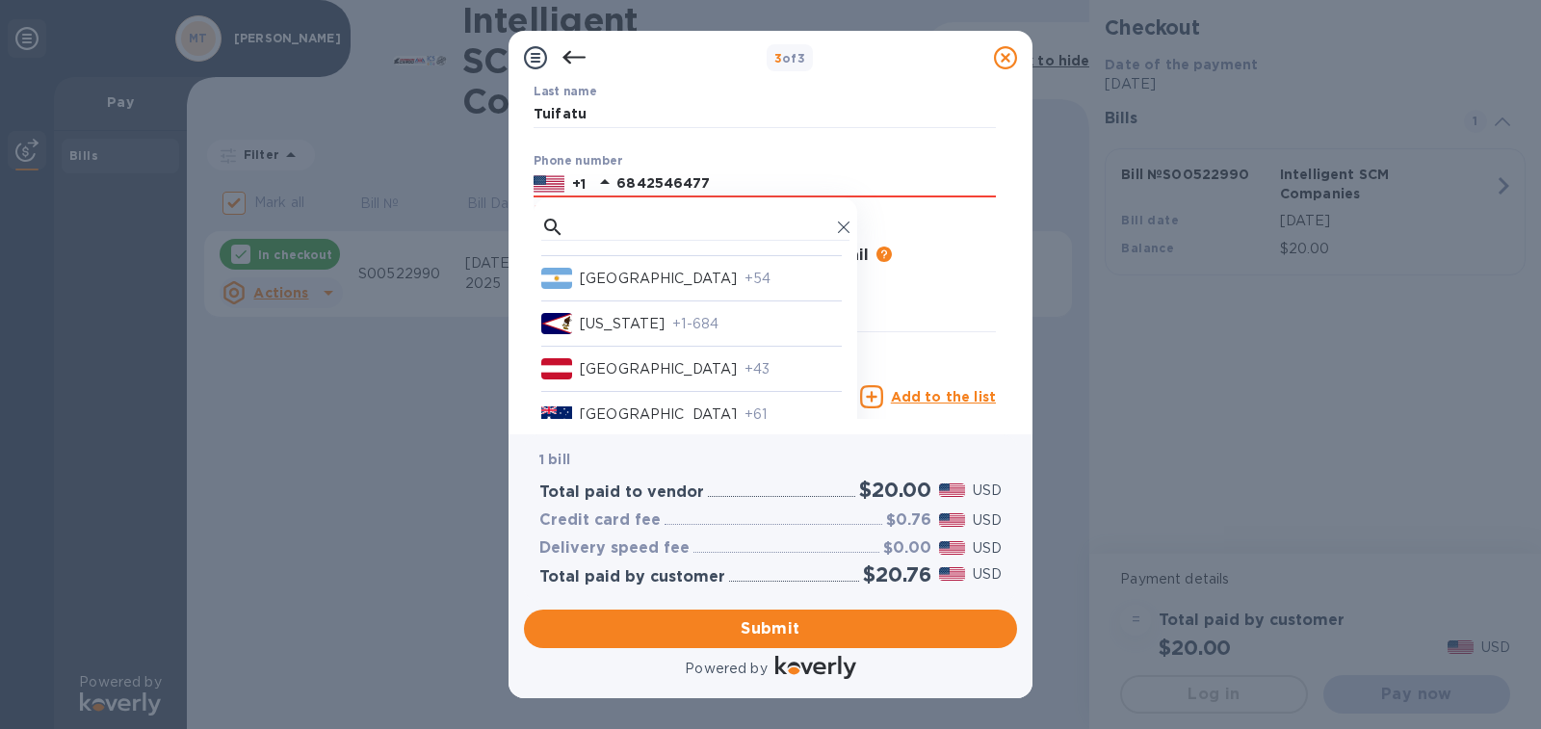
click at [648, 328] on p "[US_STATE]" at bounding box center [622, 324] width 85 height 20
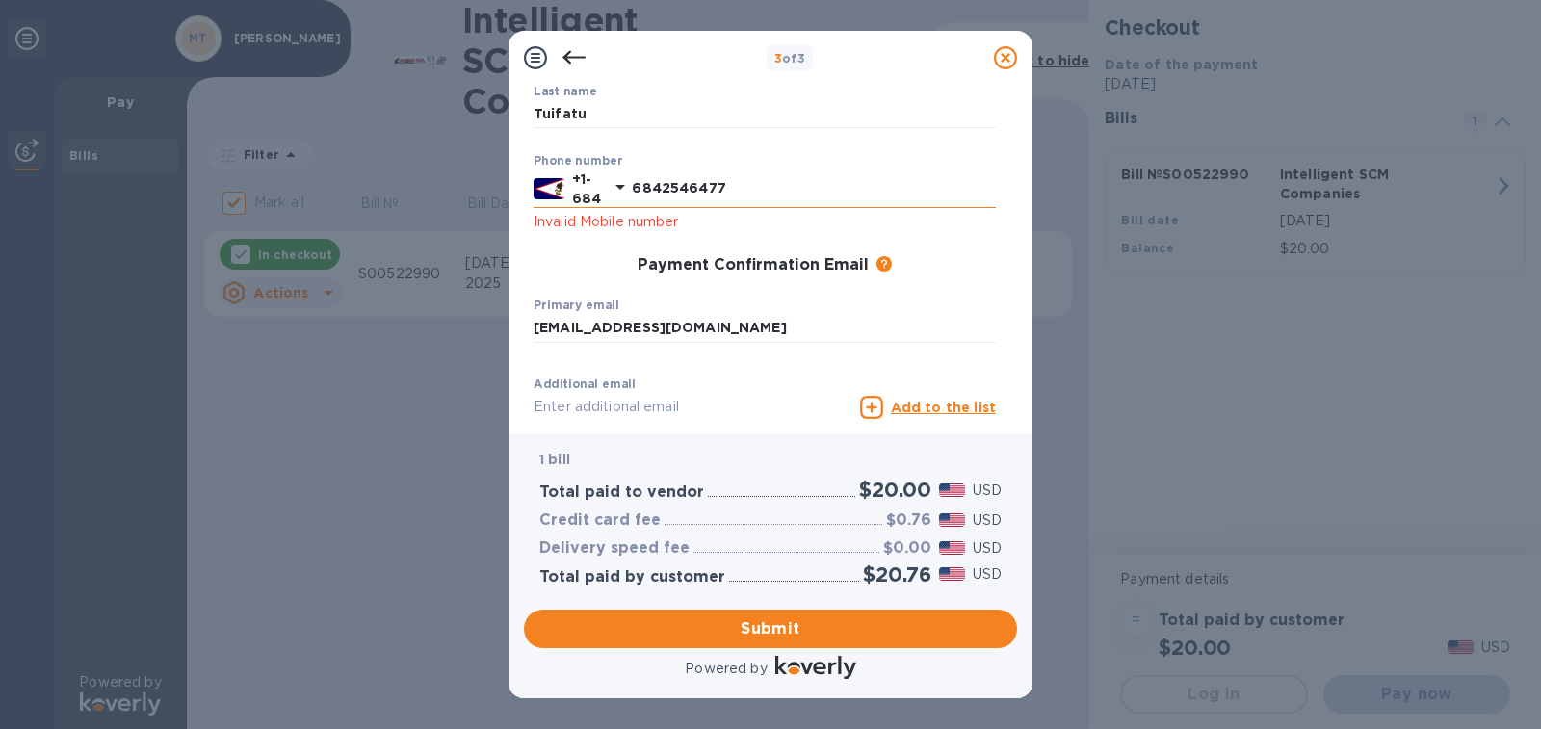
click at [672, 189] on input "6842546477" at bounding box center [814, 188] width 364 height 29
drag, startPoint x: 727, startPoint y: 185, endPoint x: 649, endPoint y: 215, distance: 83.5
click at [622, 194] on div "[PHONE_NUMBER]" at bounding box center [764, 188] width 462 height 39
type input "2"
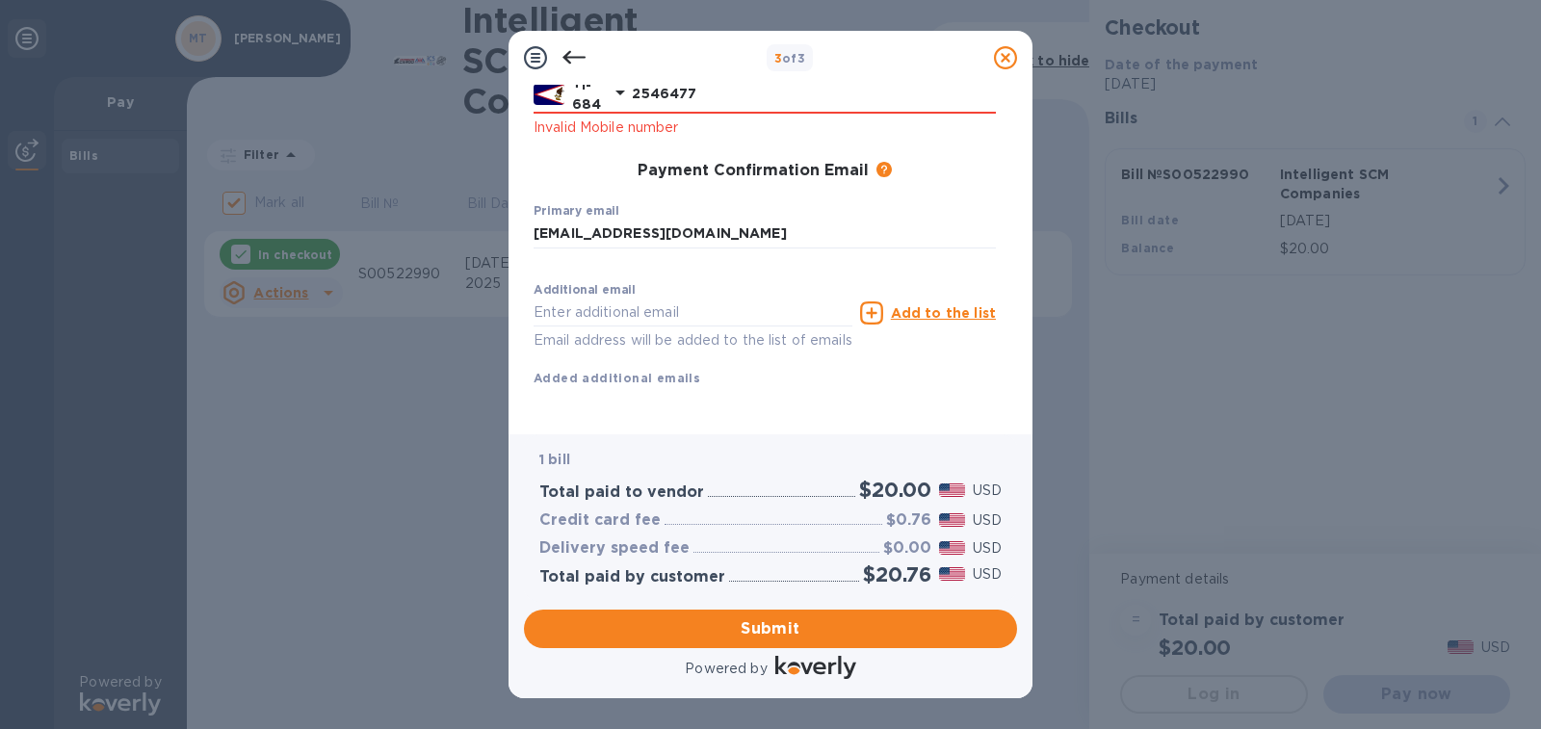
scroll to position [309, 0]
type input "2546477"
click at [597, 298] on input "text" at bounding box center [692, 312] width 319 height 29
type input "[EMAIL_ADDRESS][DOMAIN_NAME]"
click at [924, 305] on u "Add to the list" at bounding box center [943, 312] width 105 height 15
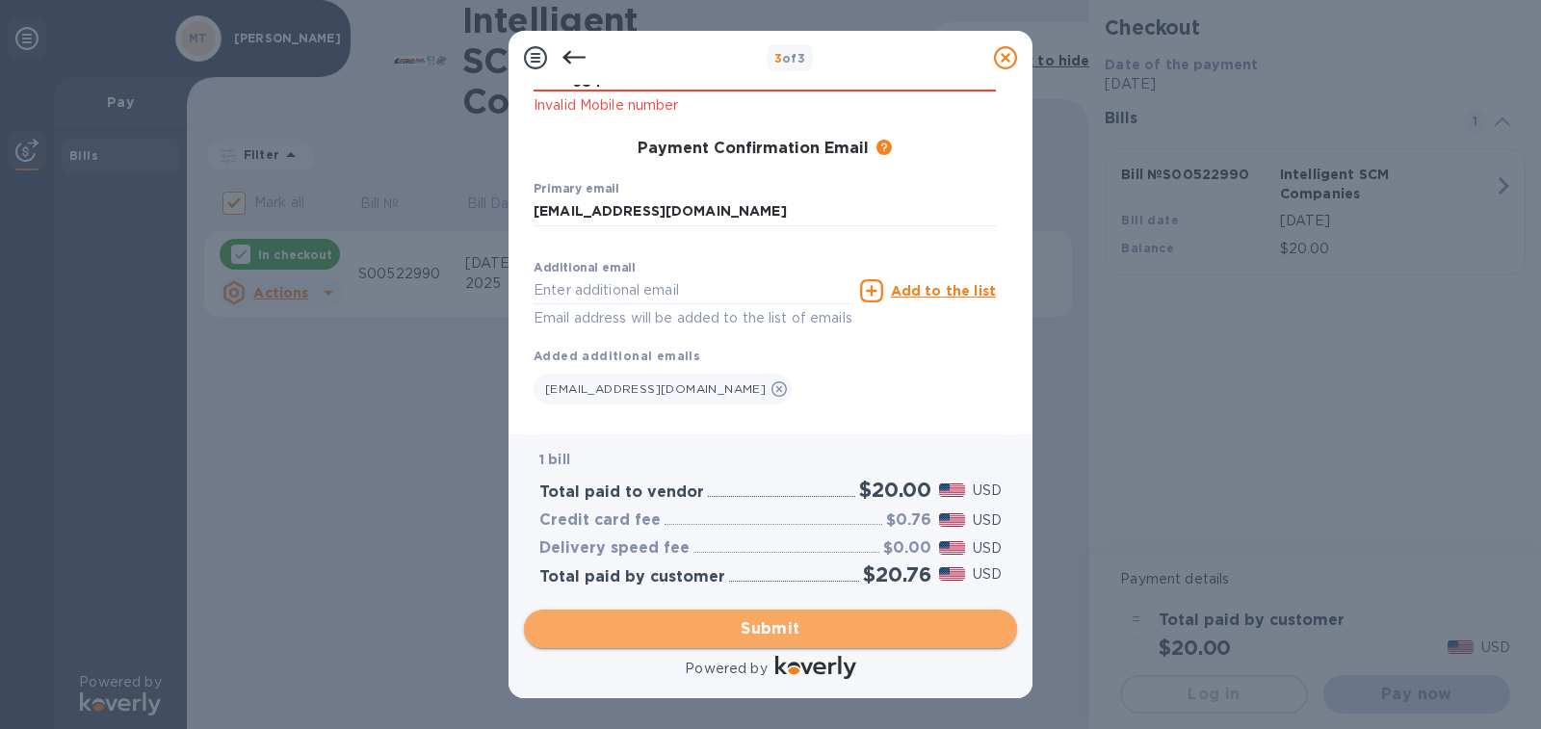
click at [772, 635] on span "Submit" at bounding box center [770, 628] width 462 height 23
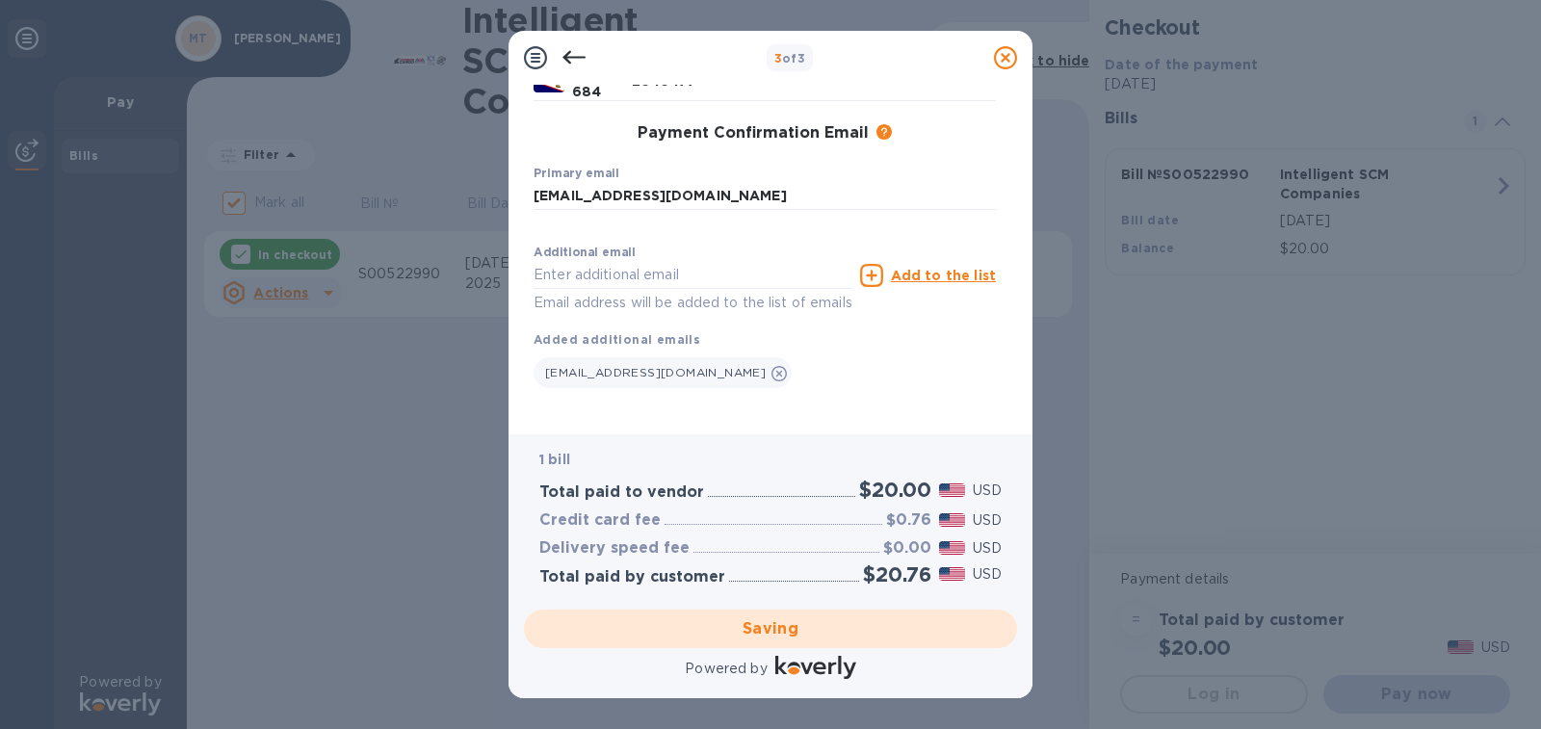
checkbox input "false"
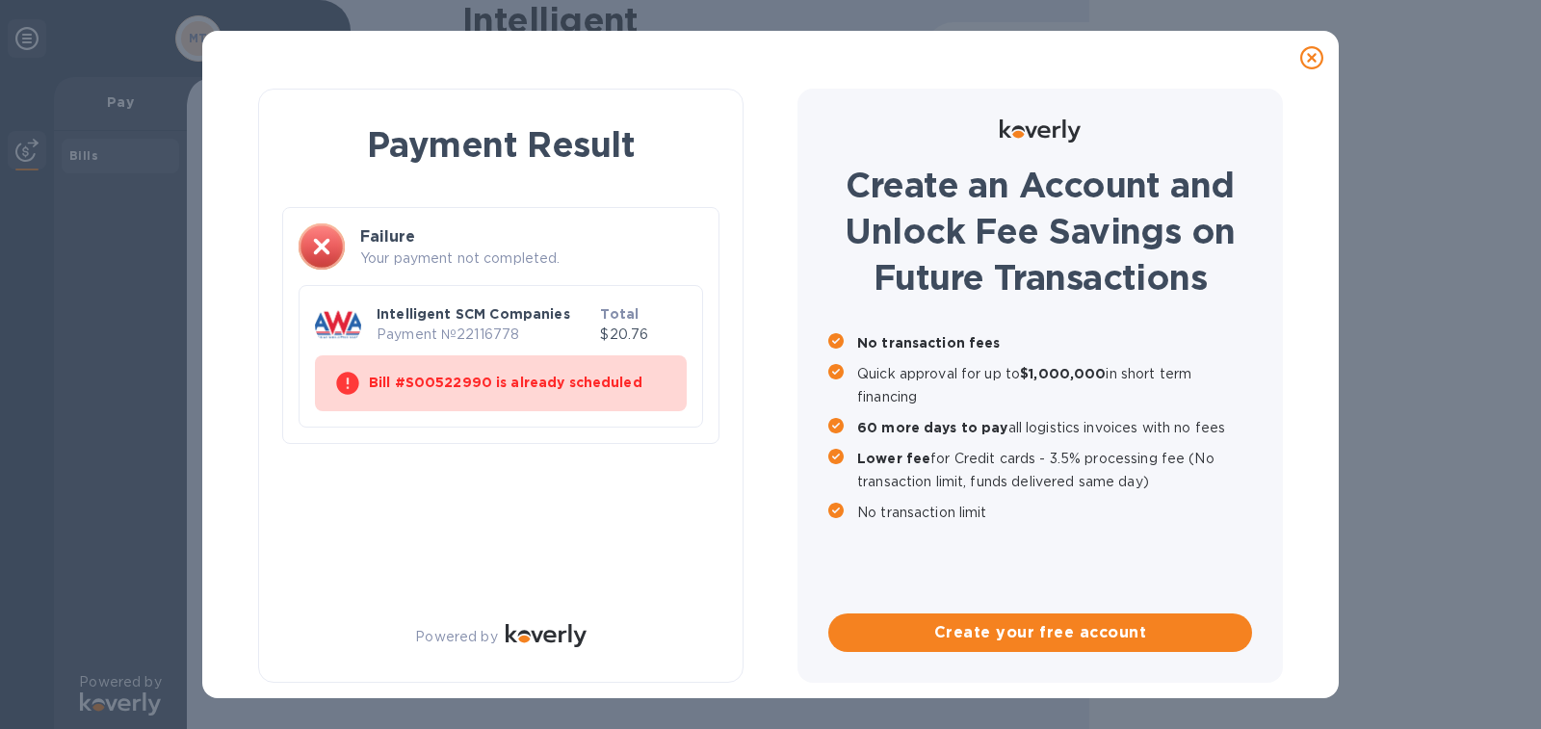
scroll to position [0, 0]
click at [319, 251] on icon at bounding box center [322, 246] width 16 height 15
click at [1311, 53] on icon at bounding box center [1311, 57] width 23 height 23
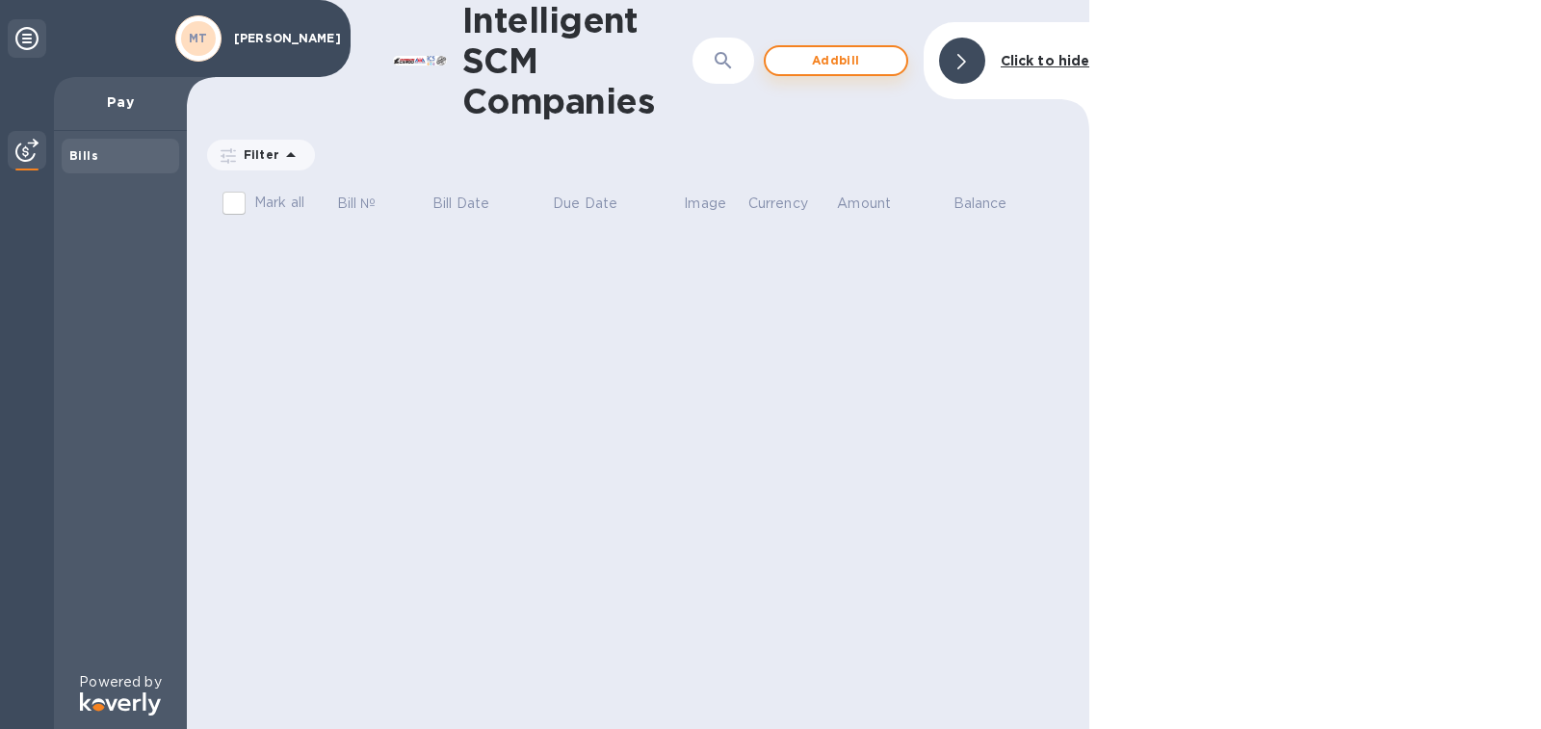
click at [833, 57] on span "Add bill" at bounding box center [836, 60] width 110 height 23
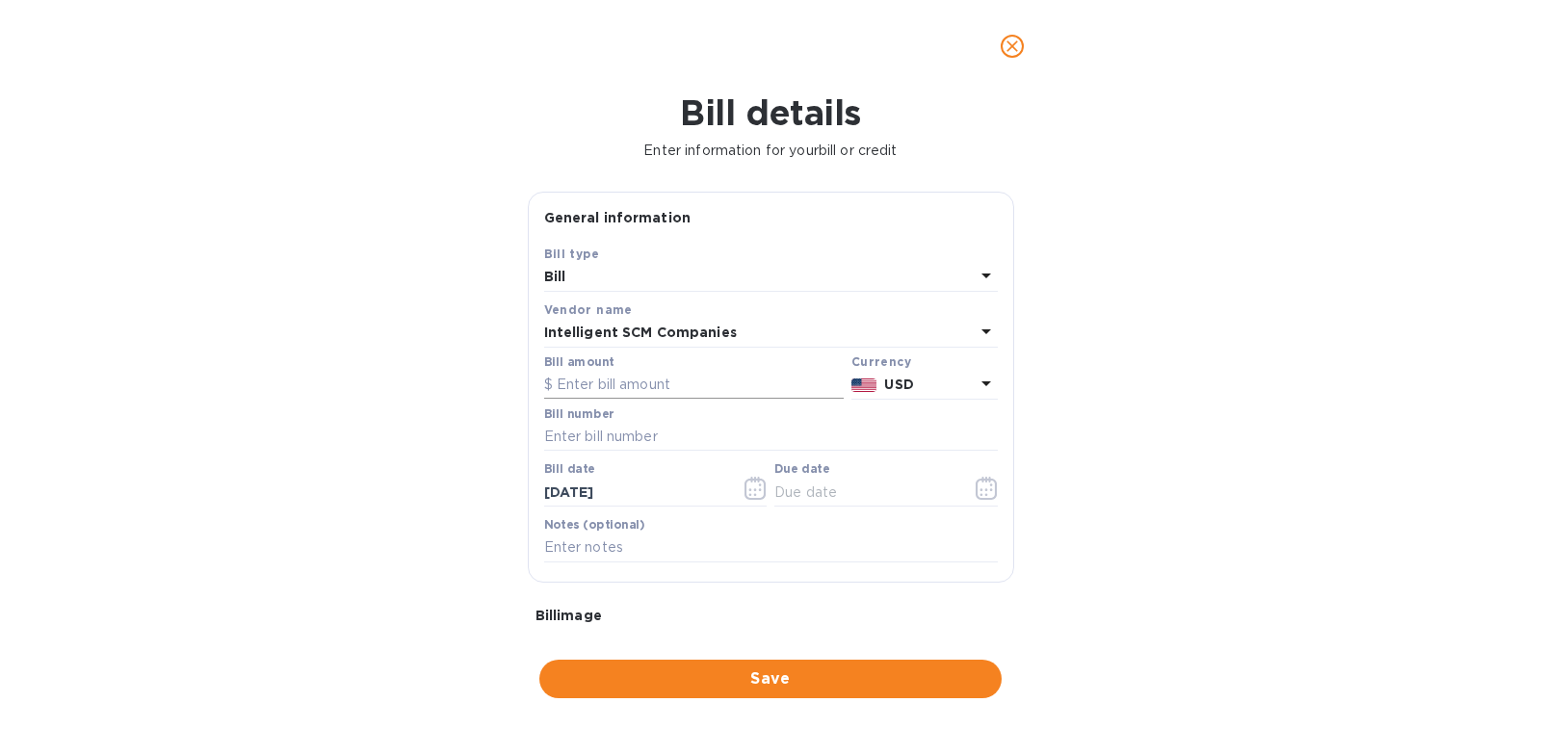
click at [619, 383] on input "text" at bounding box center [693, 385] width 299 height 29
type input "20.00"
click at [603, 436] on input "text" at bounding box center [771, 437] width 454 height 29
type input "S00522990"
click at [808, 486] on input "text" at bounding box center [865, 492] width 182 height 29
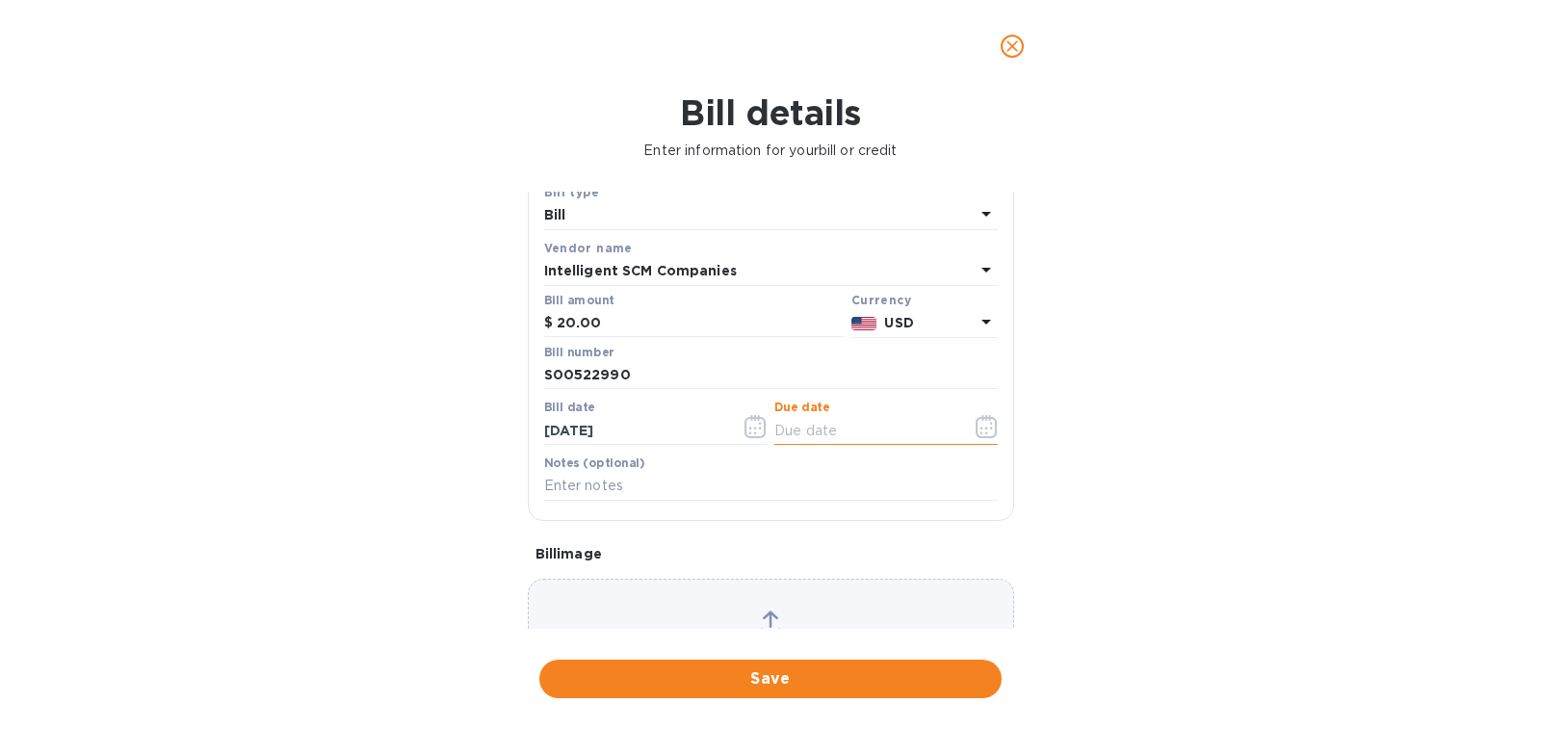
scroll to position [96, 0]
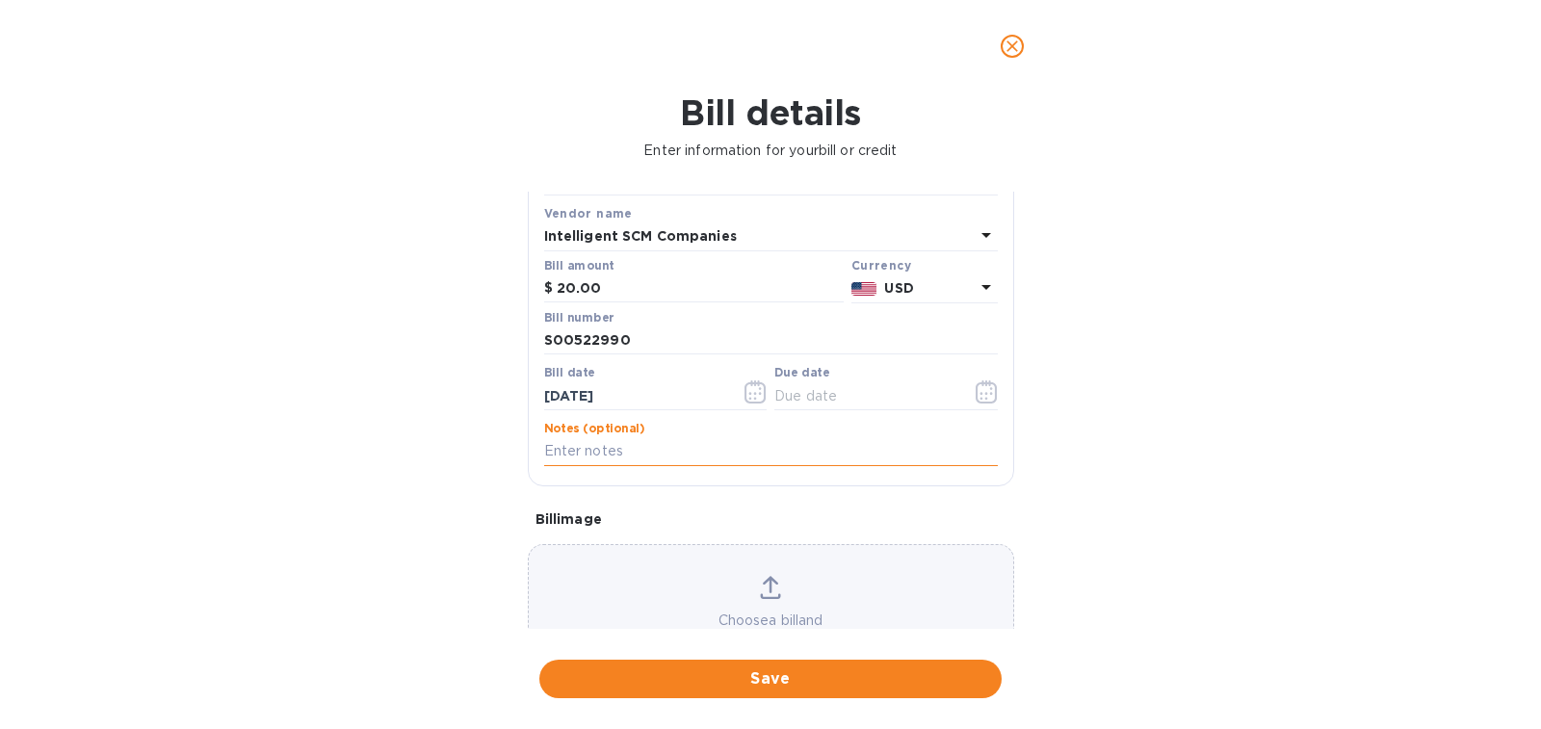
click at [650, 453] on input "text" at bounding box center [771, 451] width 454 height 29
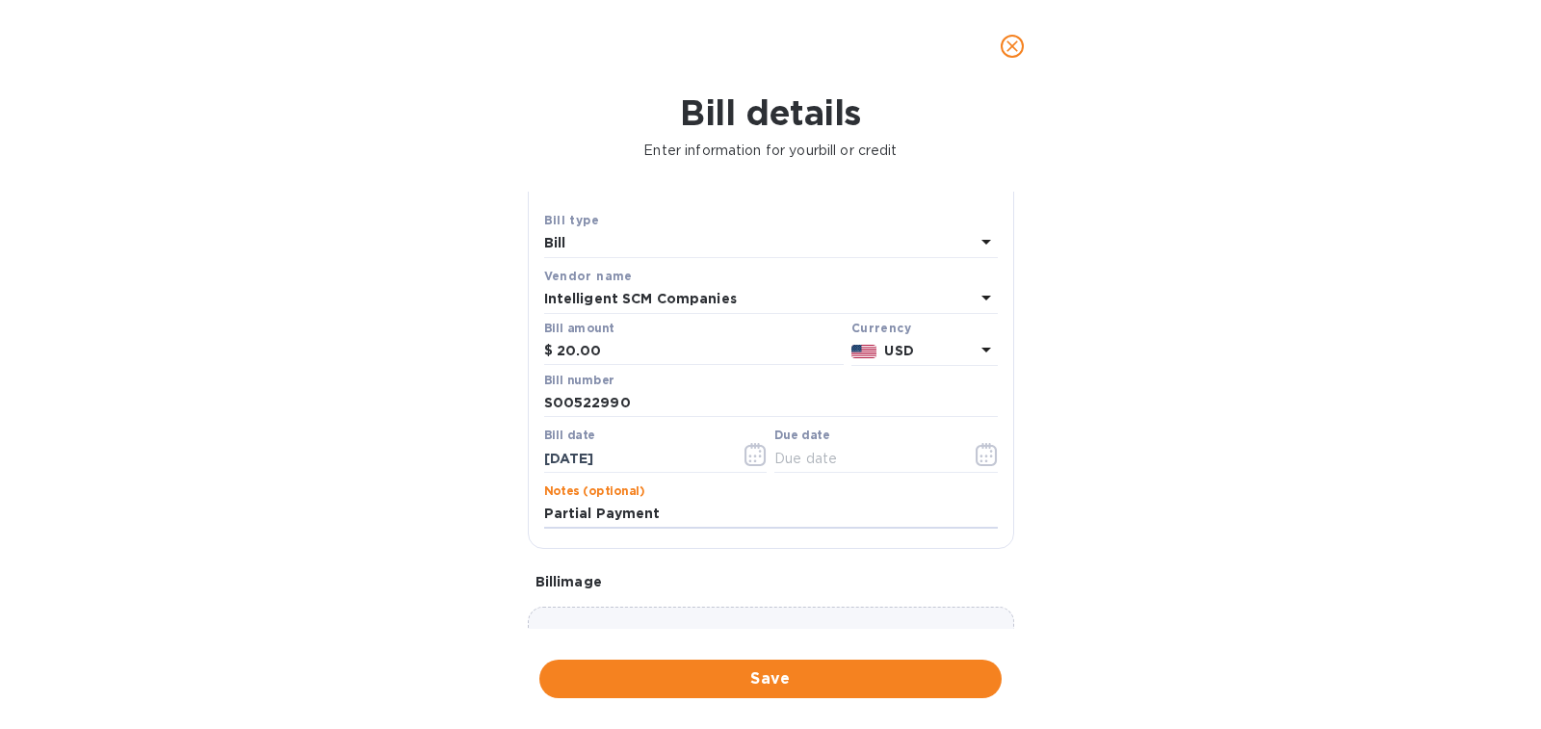
scroll to position [0, 0]
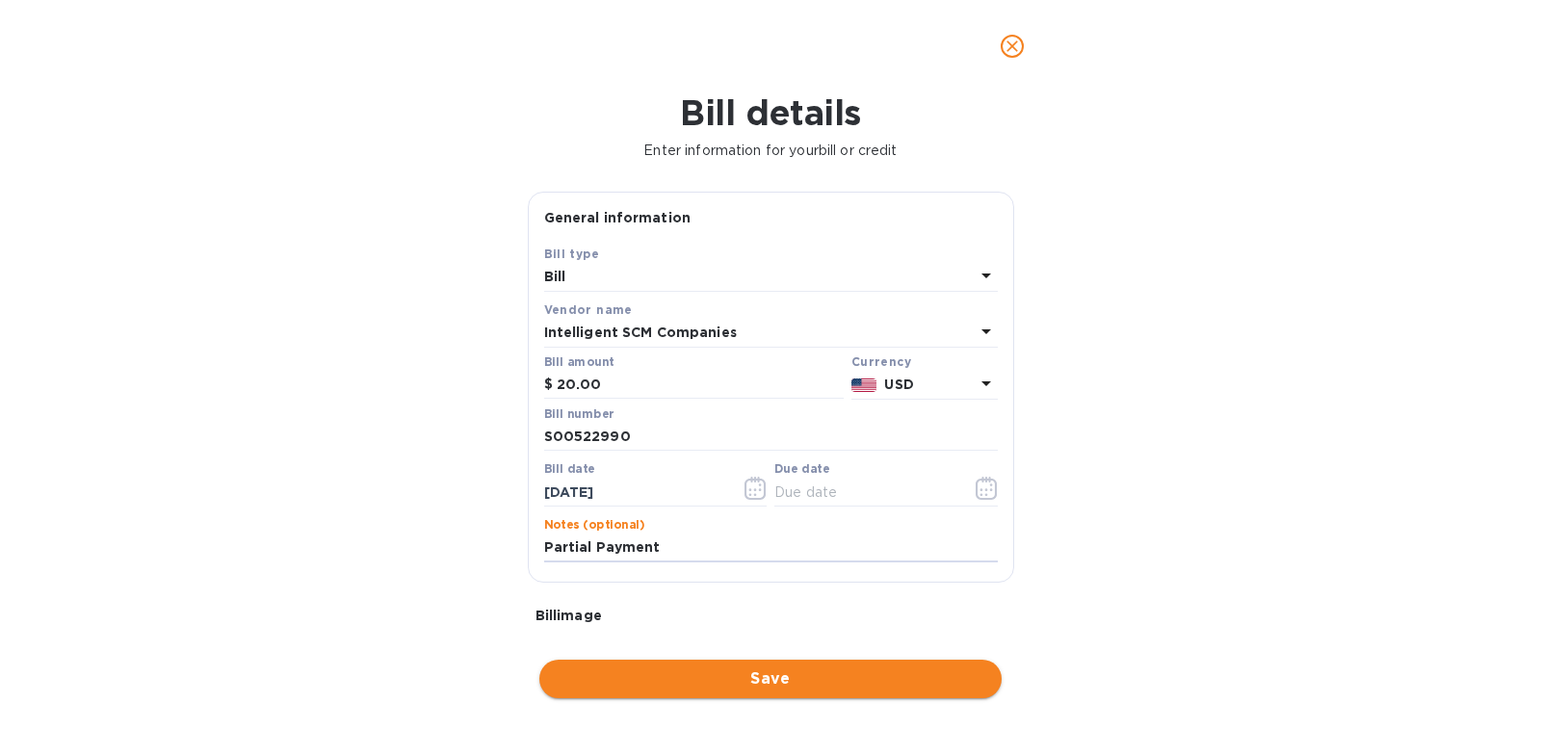
type input "Partial Payment"
click at [772, 671] on span "Save" at bounding box center [770, 678] width 431 height 23
click at [826, 494] on input "text" at bounding box center [865, 492] width 182 height 29
click at [1003, 48] on icon "close" at bounding box center [1011, 46] width 19 height 19
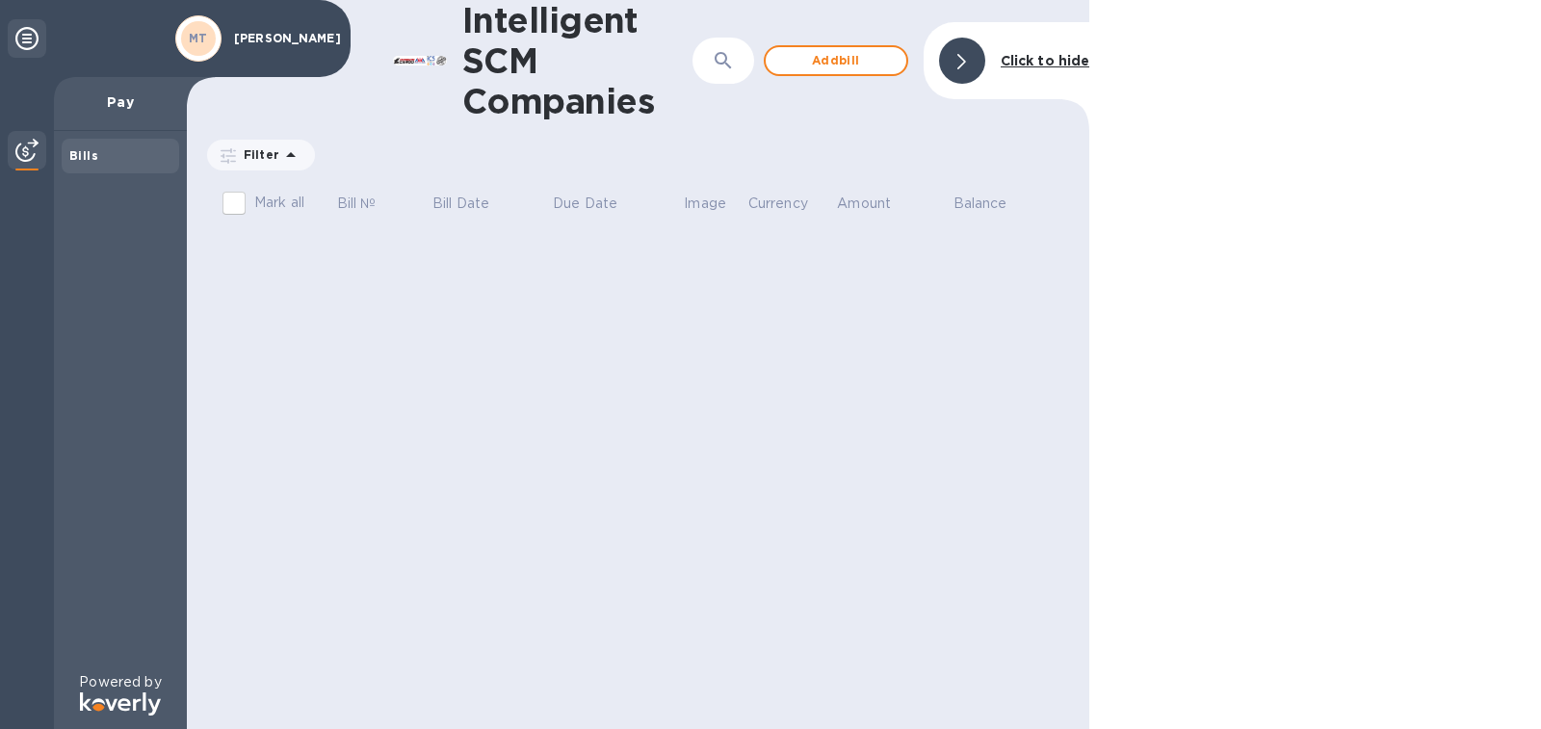
click at [1046, 54] on b "Click to hide" at bounding box center [1045, 60] width 90 height 15
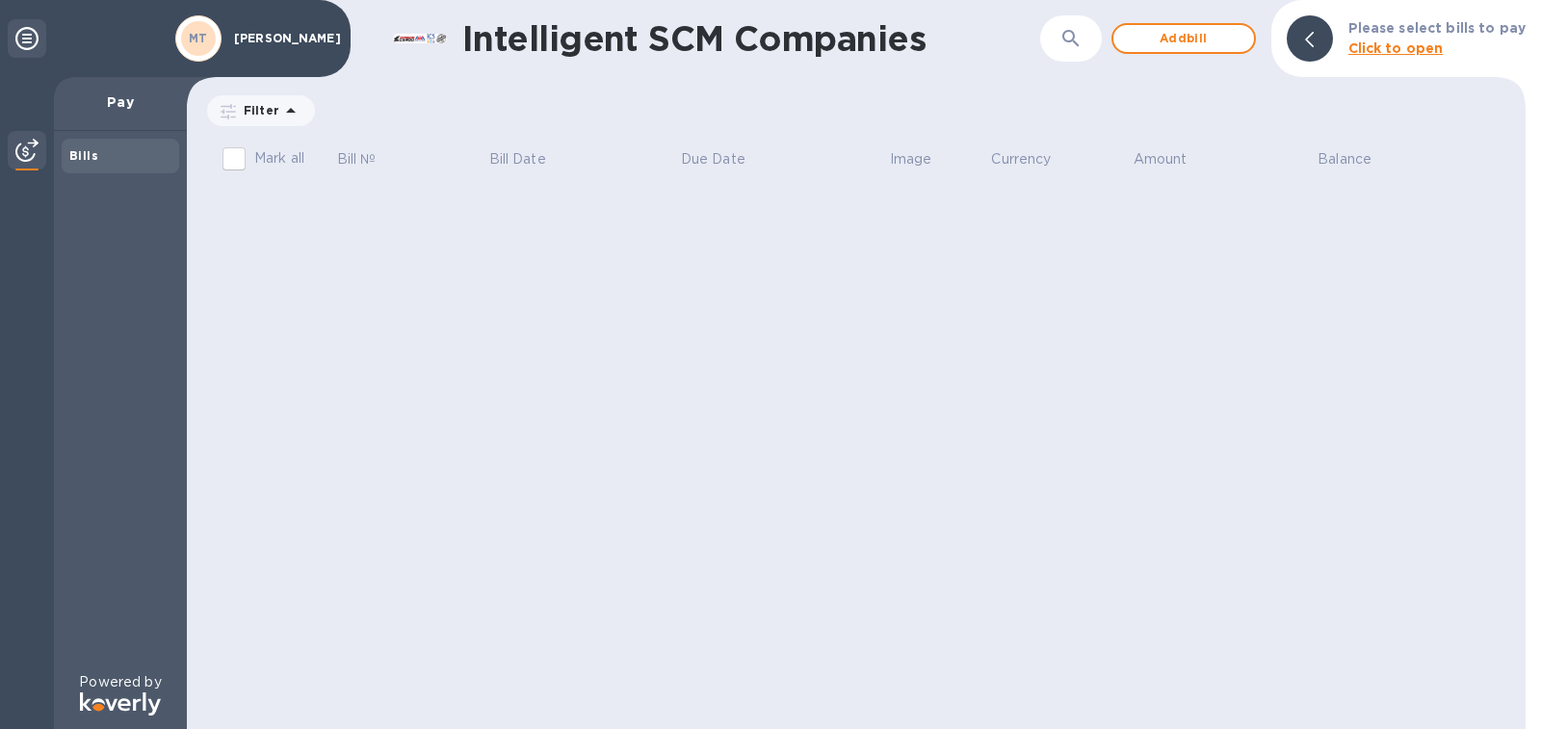
click at [1378, 47] on b "Click to open" at bounding box center [1395, 47] width 95 height 15
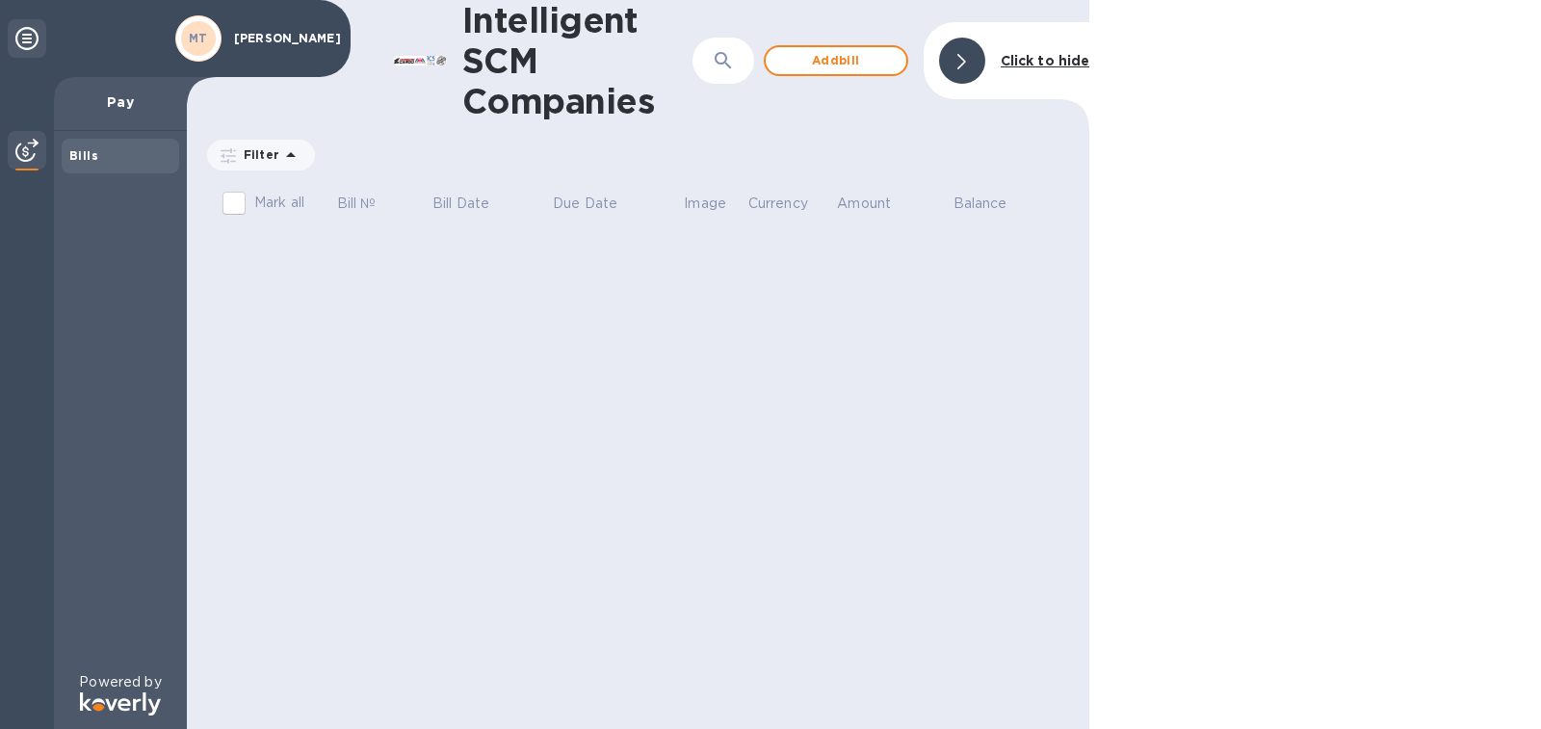
click at [35, 143] on img at bounding box center [26, 150] width 23 height 23
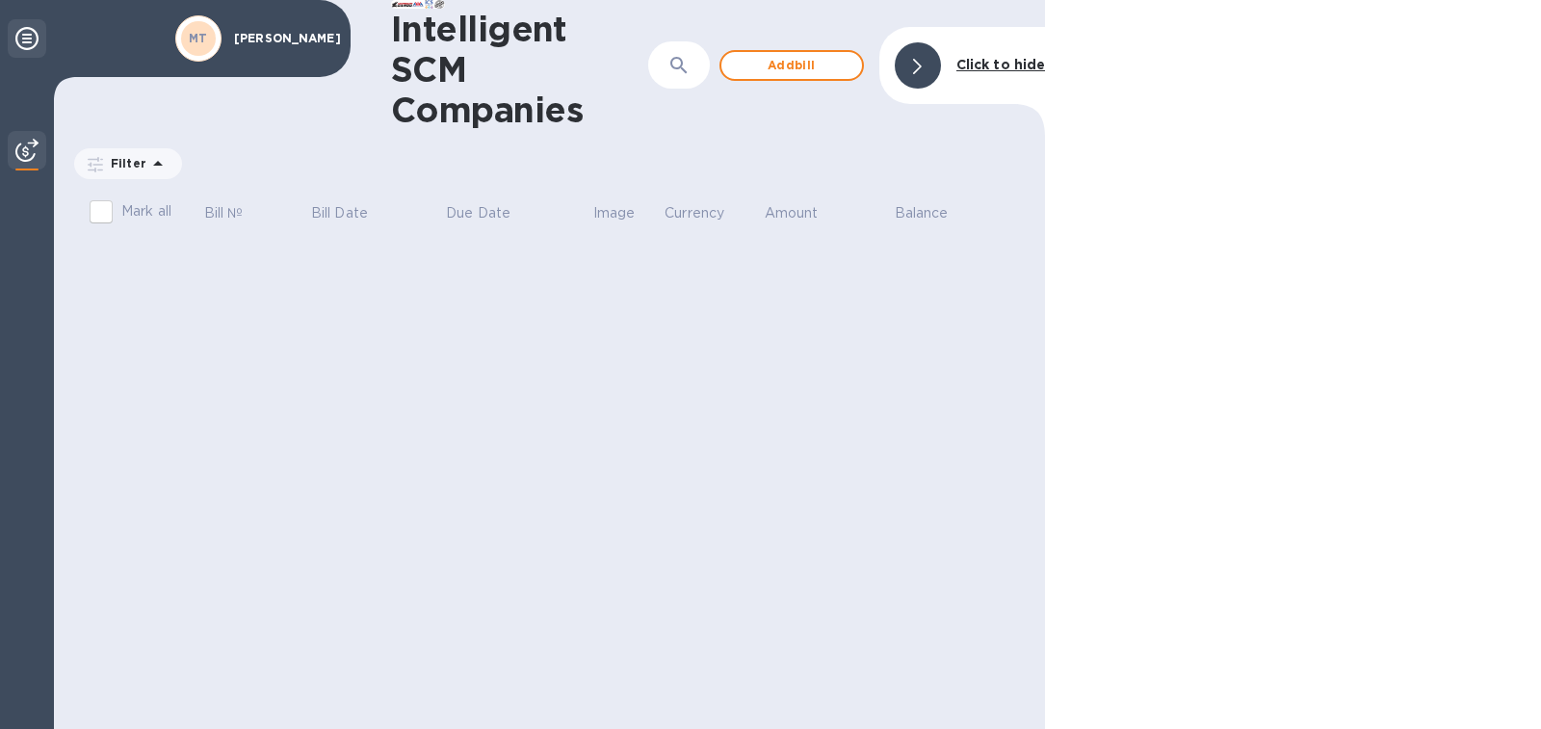
click at [32, 23] on div at bounding box center [27, 38] width 39 height 39
click at [30, 32] on icon at bounding box center [26, 38] width 23 height 23
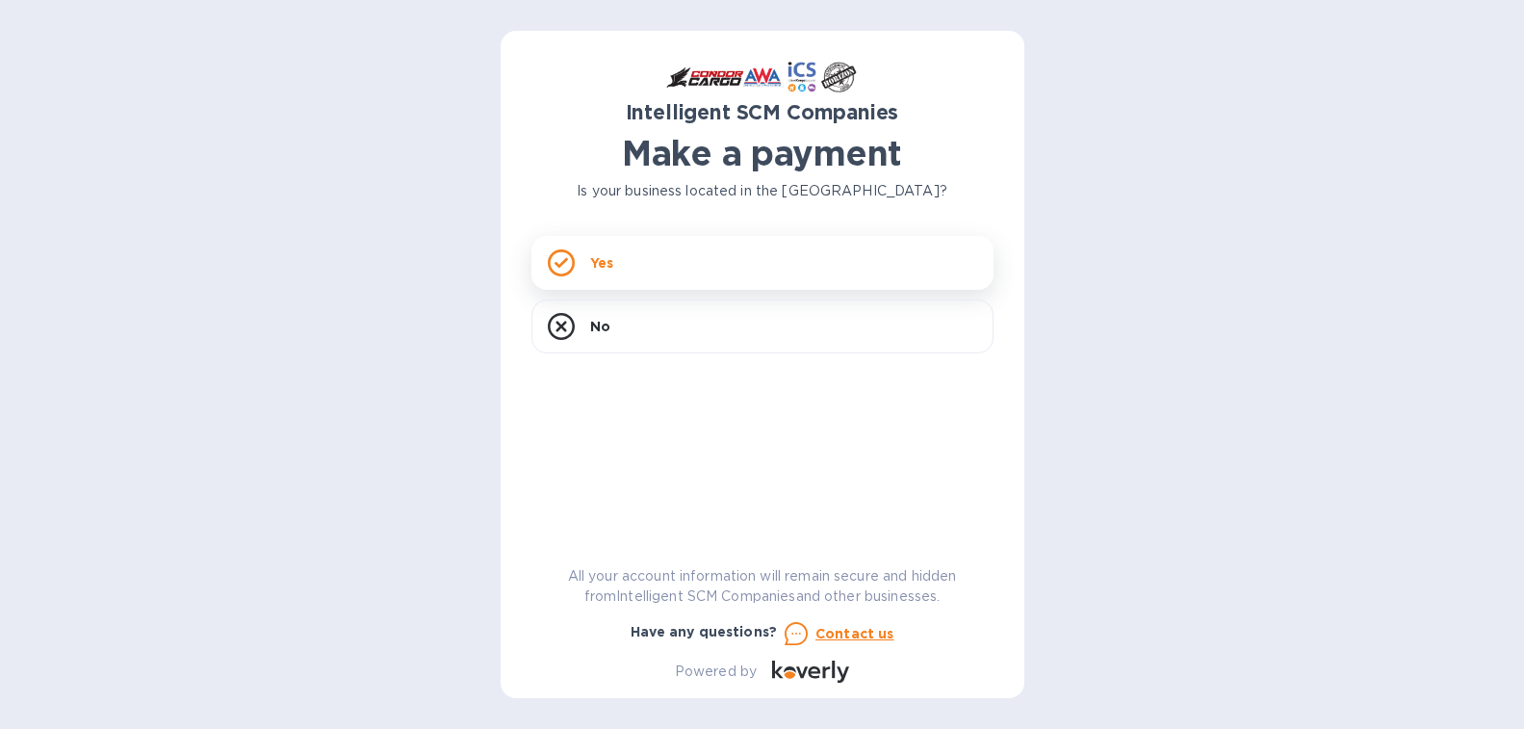
click at [639, 238] on div "Yes" at bounding box center [763, 263] width 462 height 54
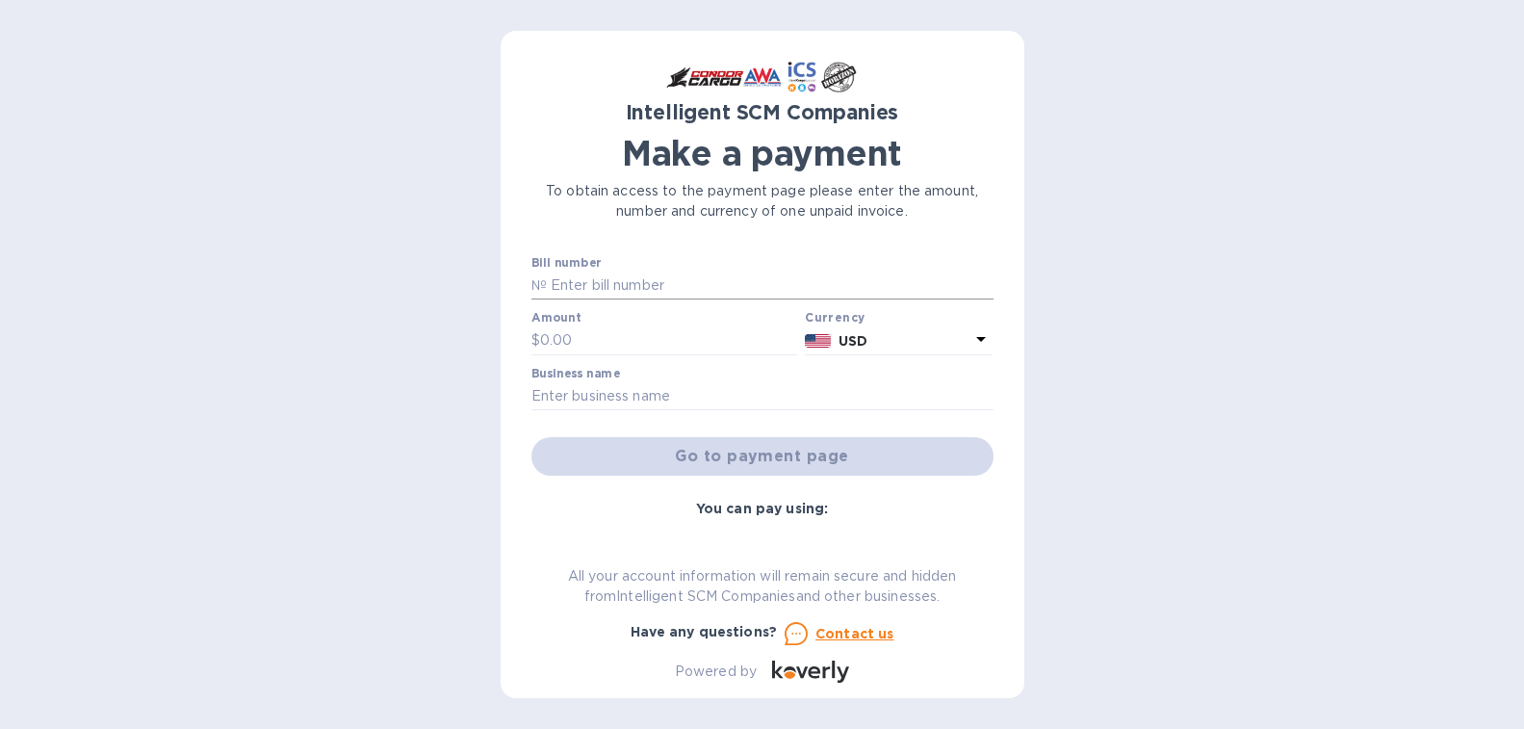
click at [647, 288] on input "text" at bounding box center [770, 286] width 447 height 29
type input "S00522990"
click at [617, 339] on input "text" at bounding box center [669, 340] width 258 height 29
click at [509, 339] on div "Intelligent SCM Companies Make a payment To obtain access to the payment page p…" at bounding box center [763, 364] width 524 height 667
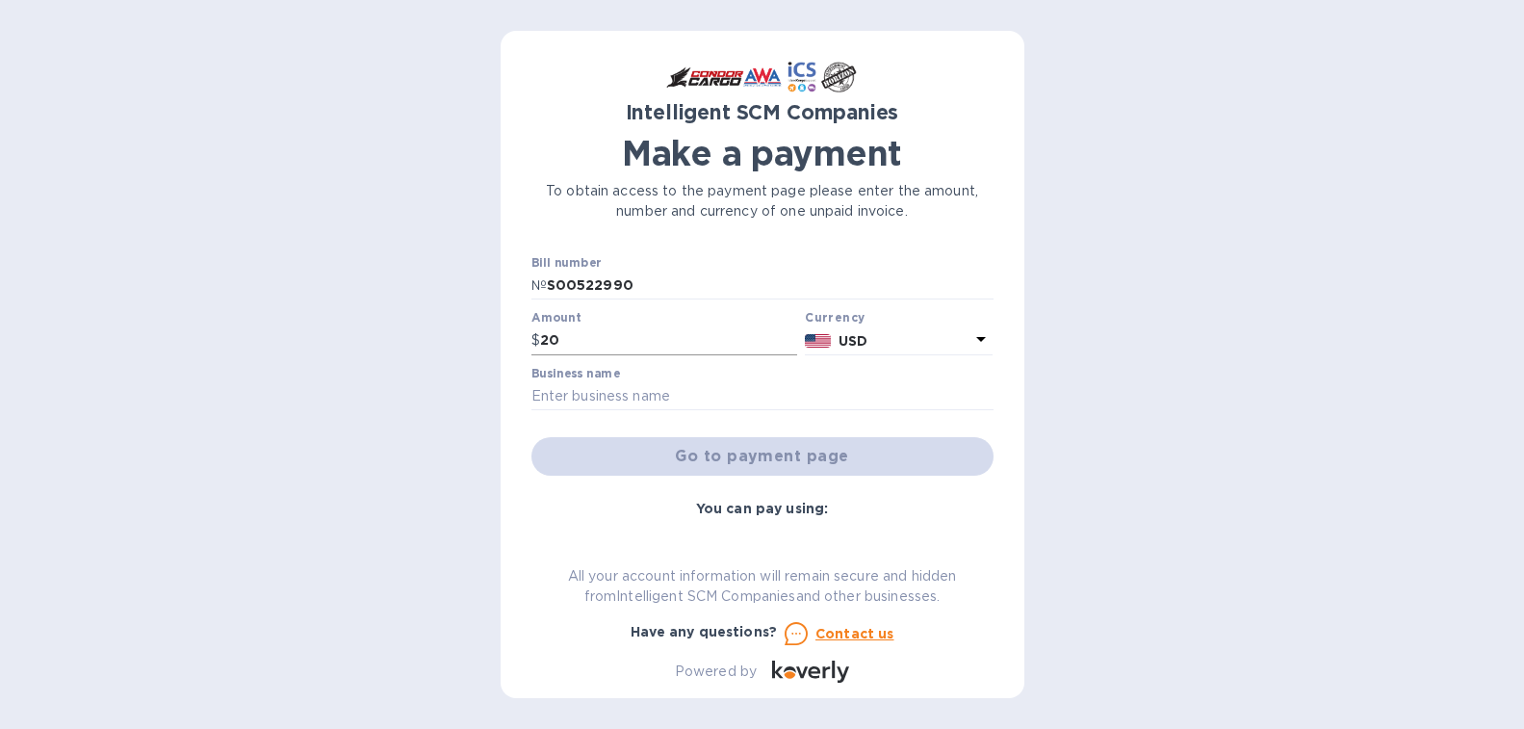
click at [565, 336] on input "20" at bounding box center [669, 340] width 258 height 29
type input "2"
type input "15"
click at [729, 395] on input "text" at bounding box center [763, 396] width 462 height 29
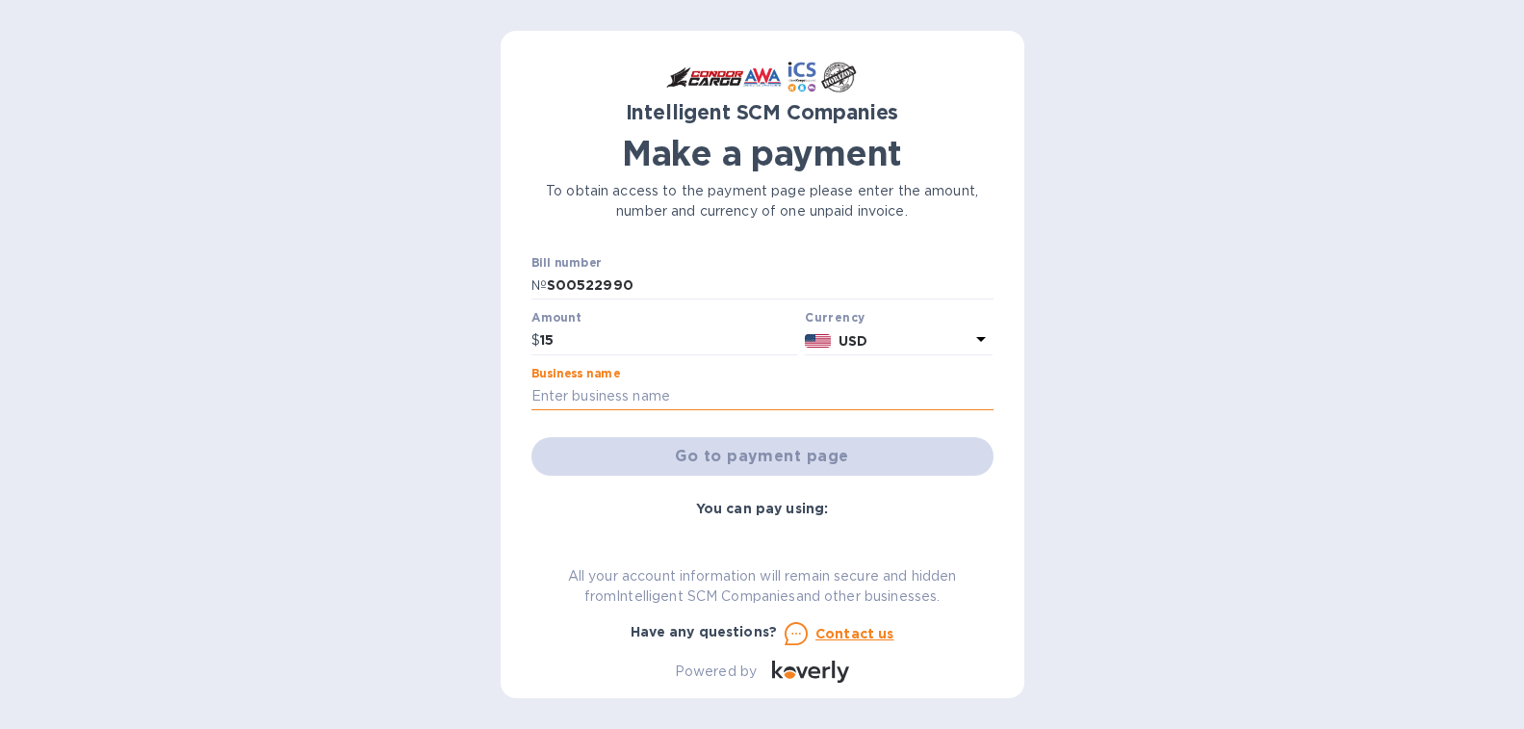
type input "[PERSON_NAME]"
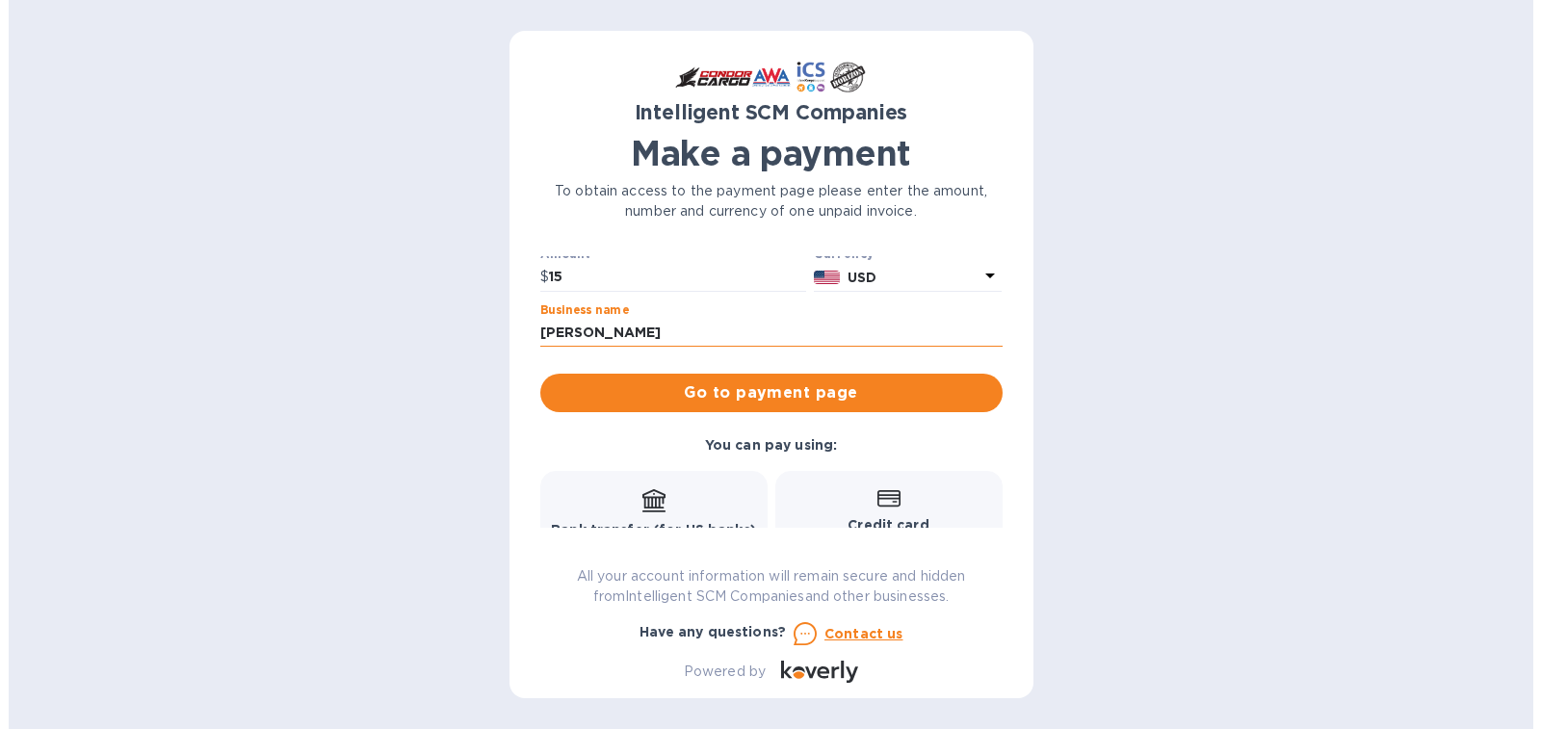
scroll to position [96, 0]
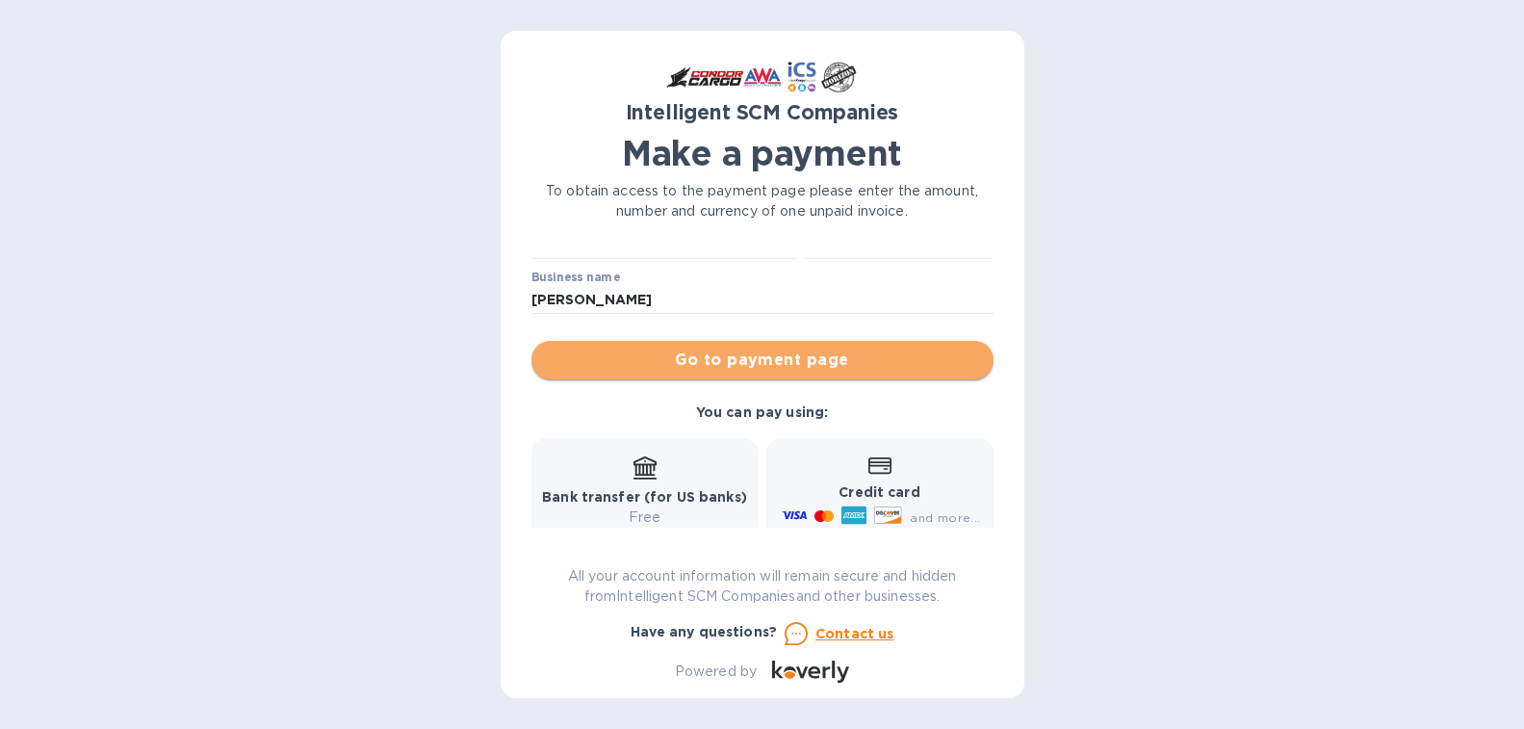
click at [802, 359] on span "Go to payment page" at bounding box center [762, 360] width 431 height 23
